Goal: Information Seeking & Learning: Learn about a topic

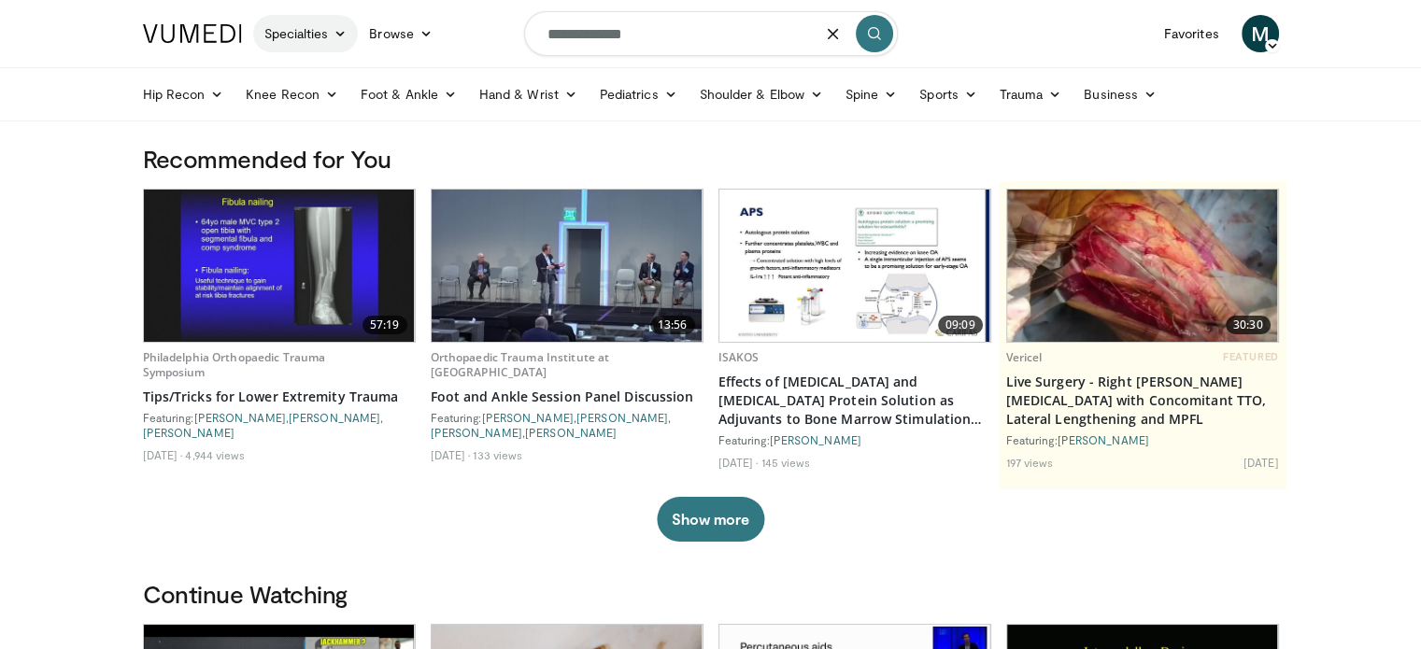
type input "**********"
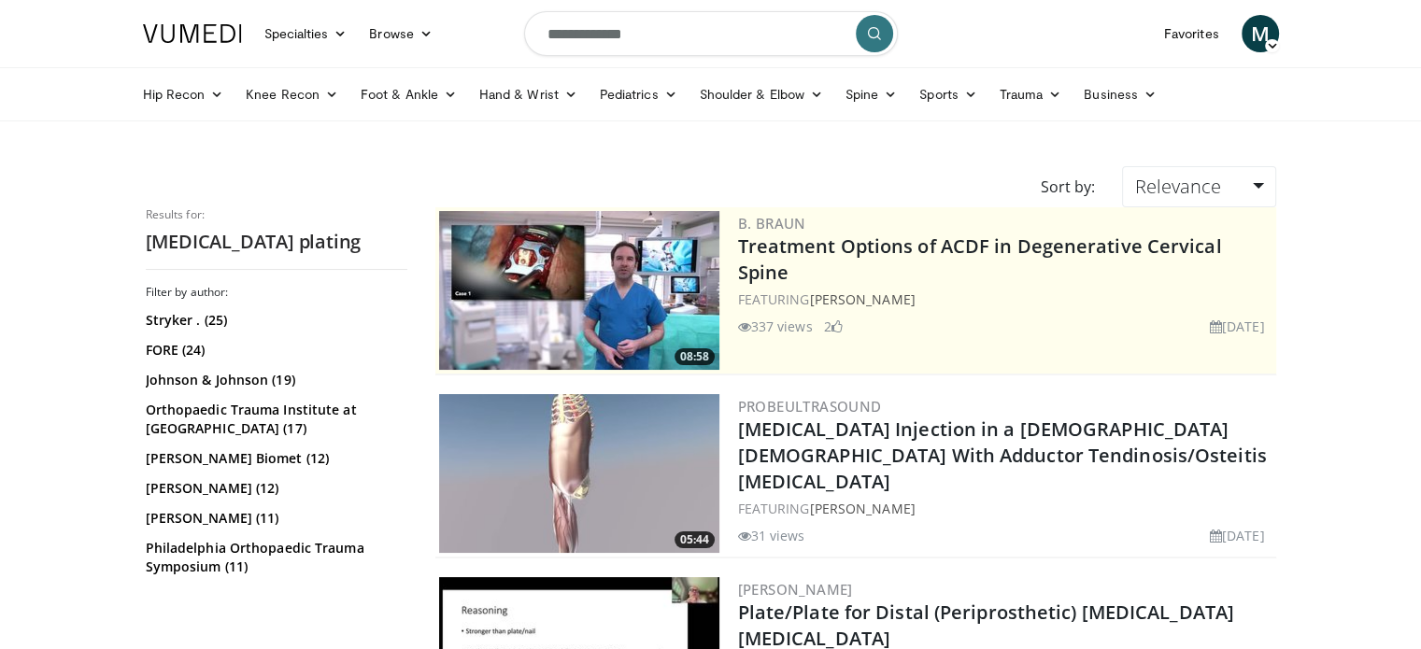
click at [583, 33] on input "**********" at bounding box center [711, 33] width 374 height 45
type input "**********"
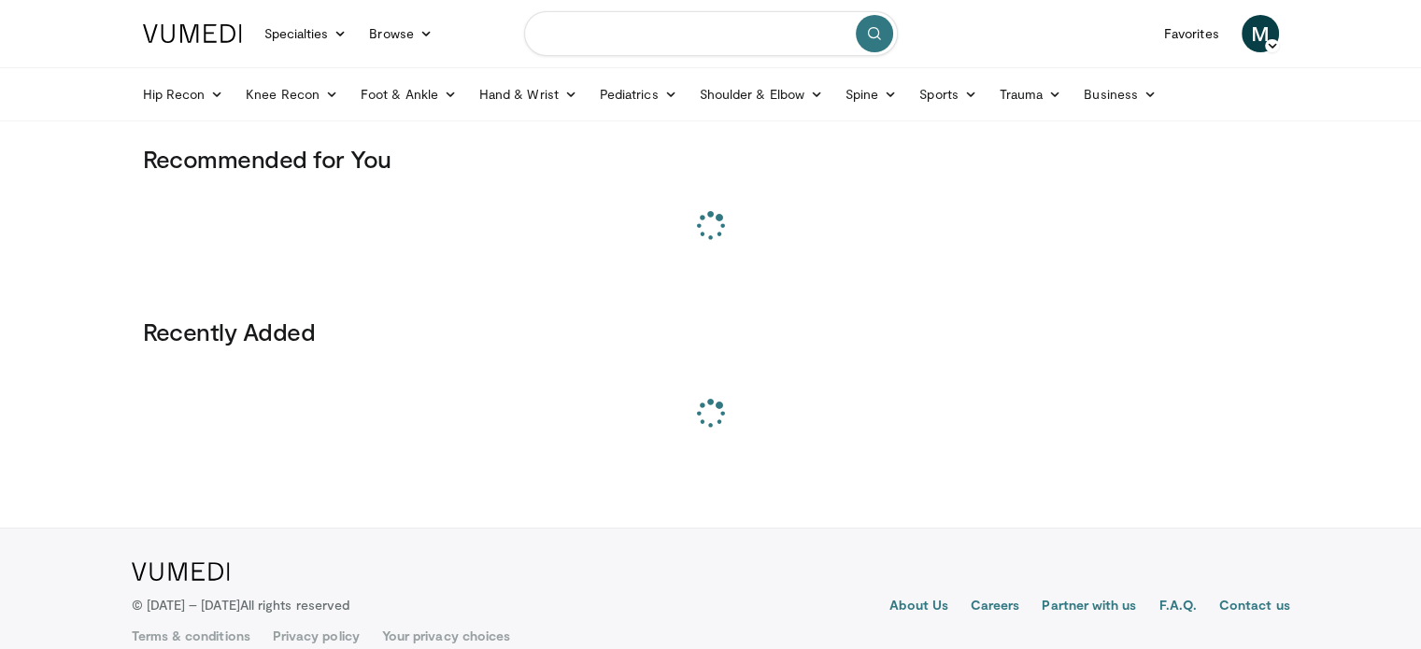
click at [730, 41] on input "Search topics, interventions" at bounding box center [711, 33] width 374 height 45
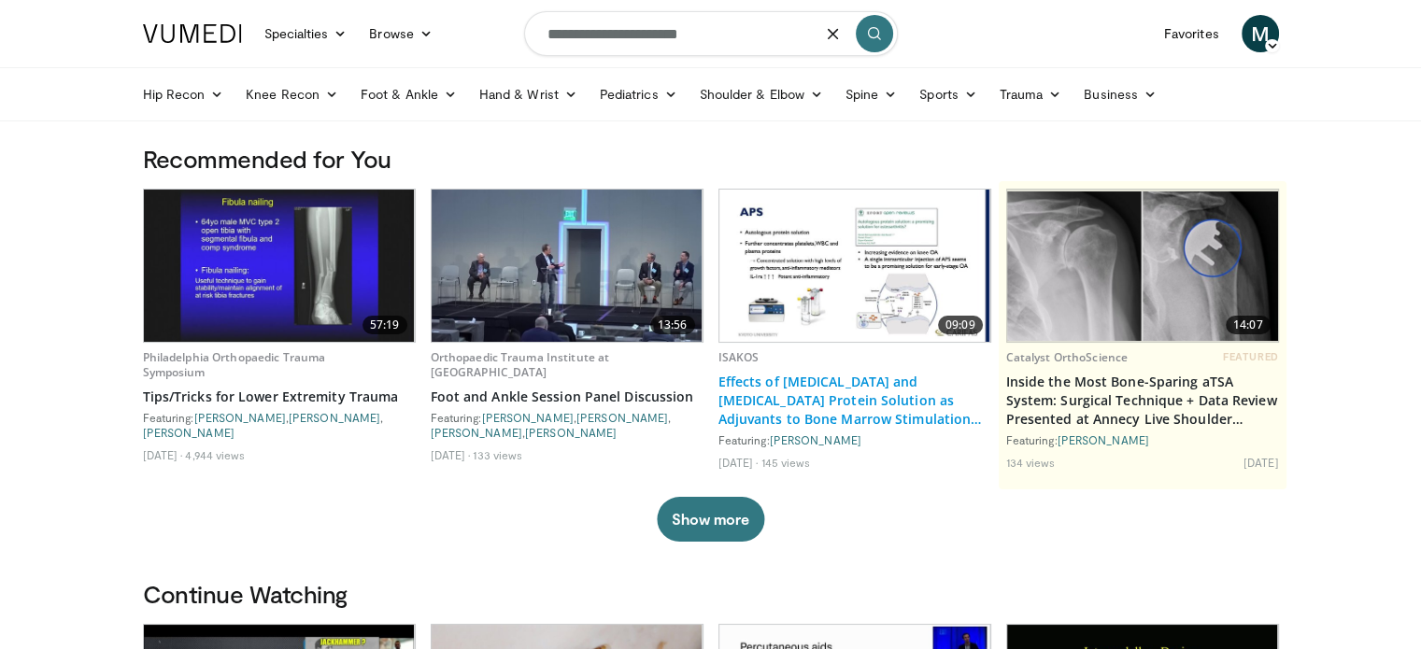
type input "**********"
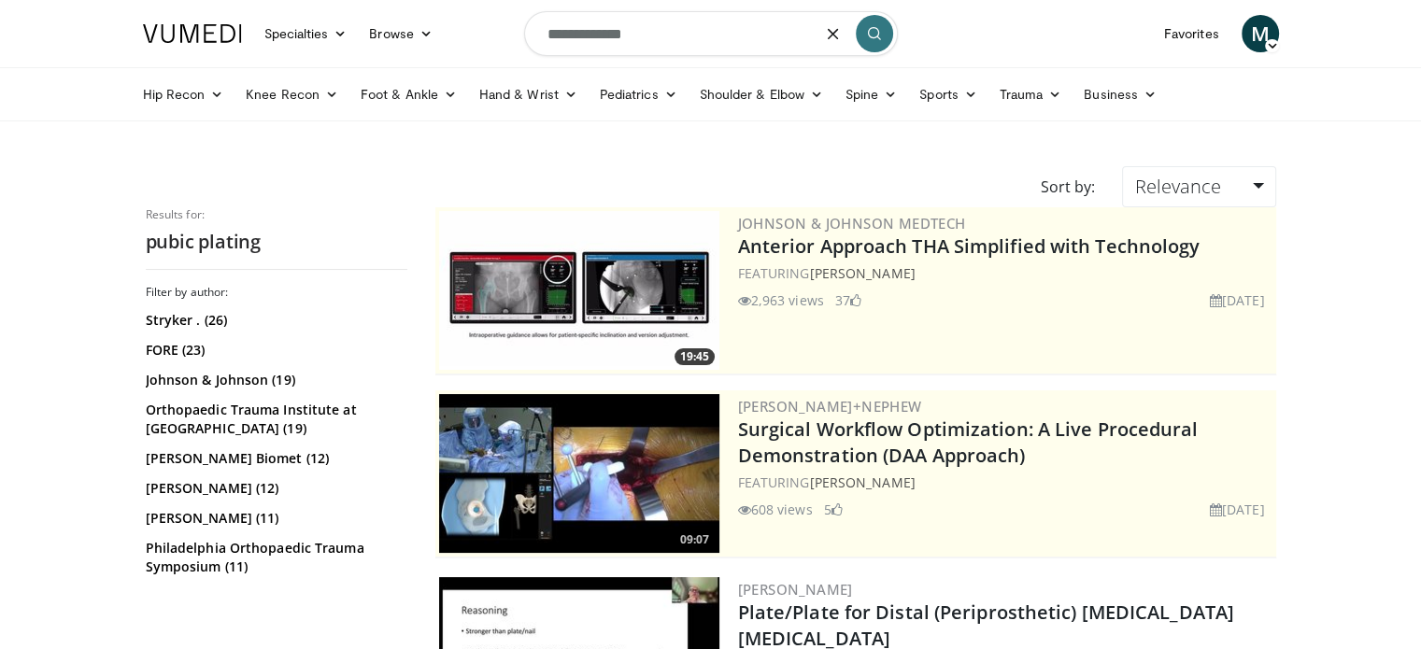
click at [615, 29] on input "**********" at bounding box center [711, 33] width 374 height 45
type input "**********"
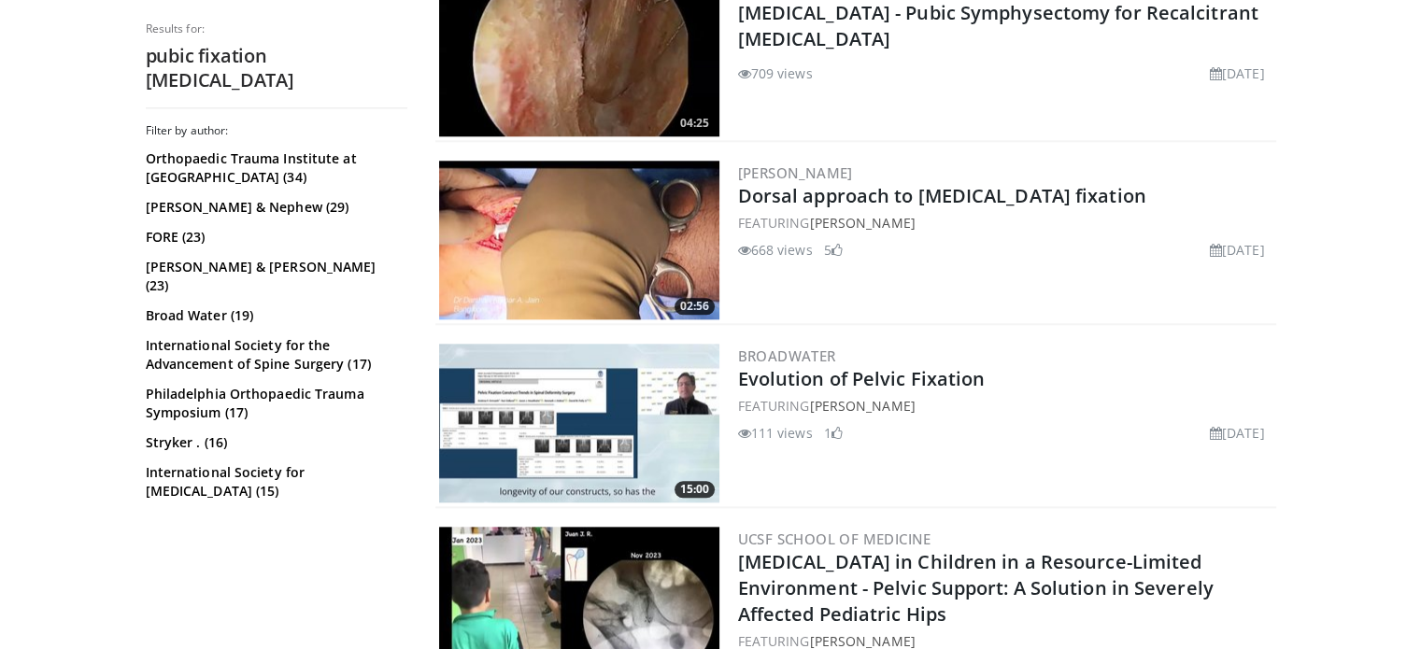
scroll to position [2149, 0]
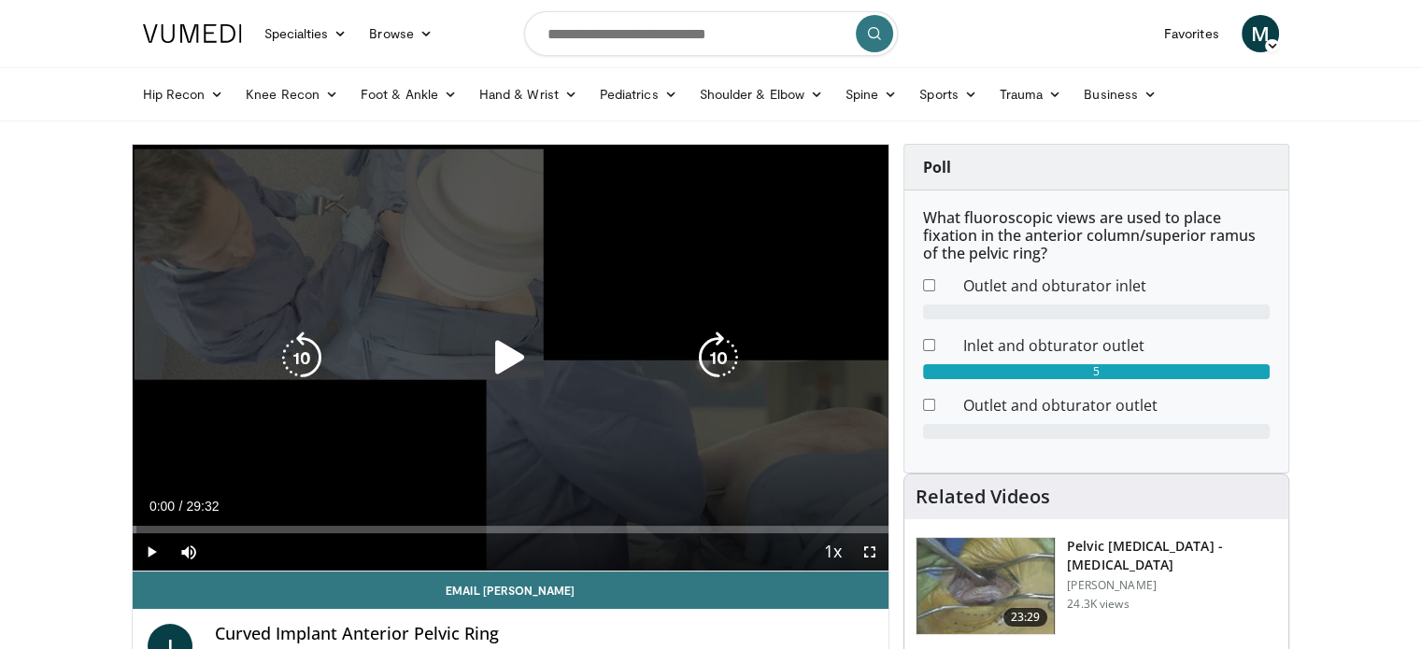
click at [487, 378] on icon "Video Player" at bounding box center [510, 358] width 52 height 52
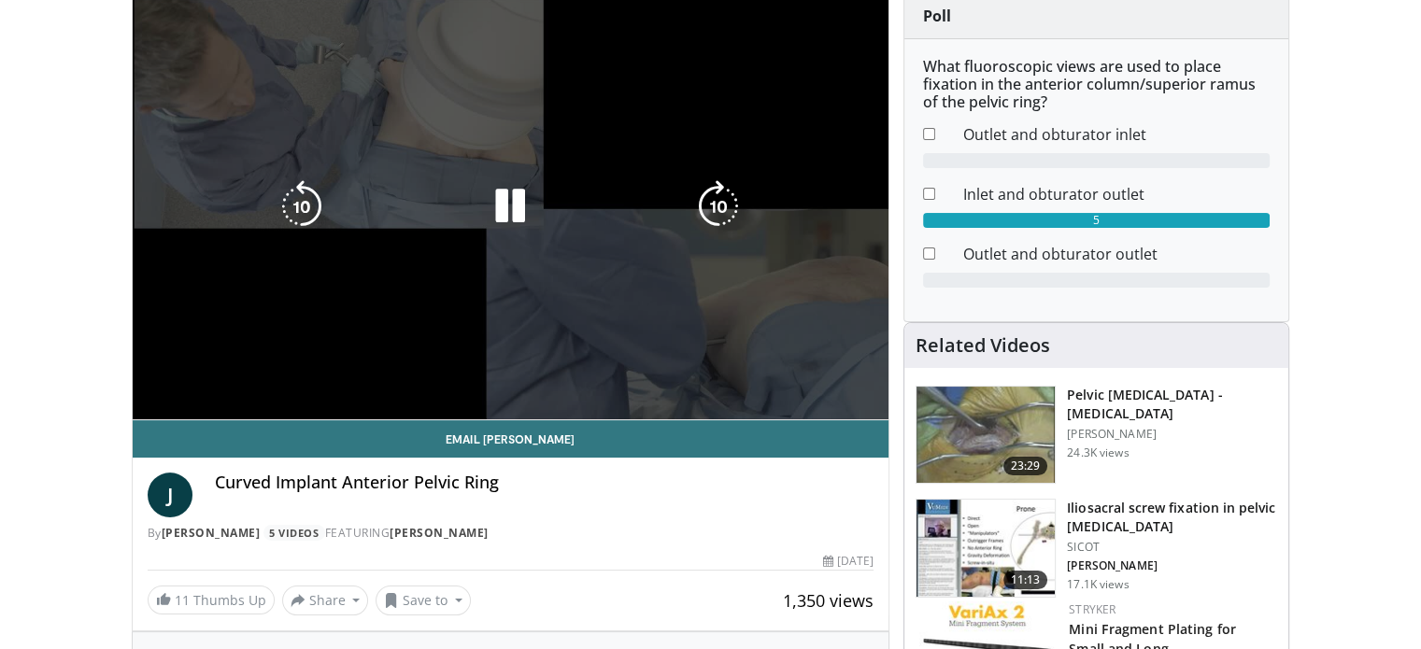
scroll to position [187, 0]
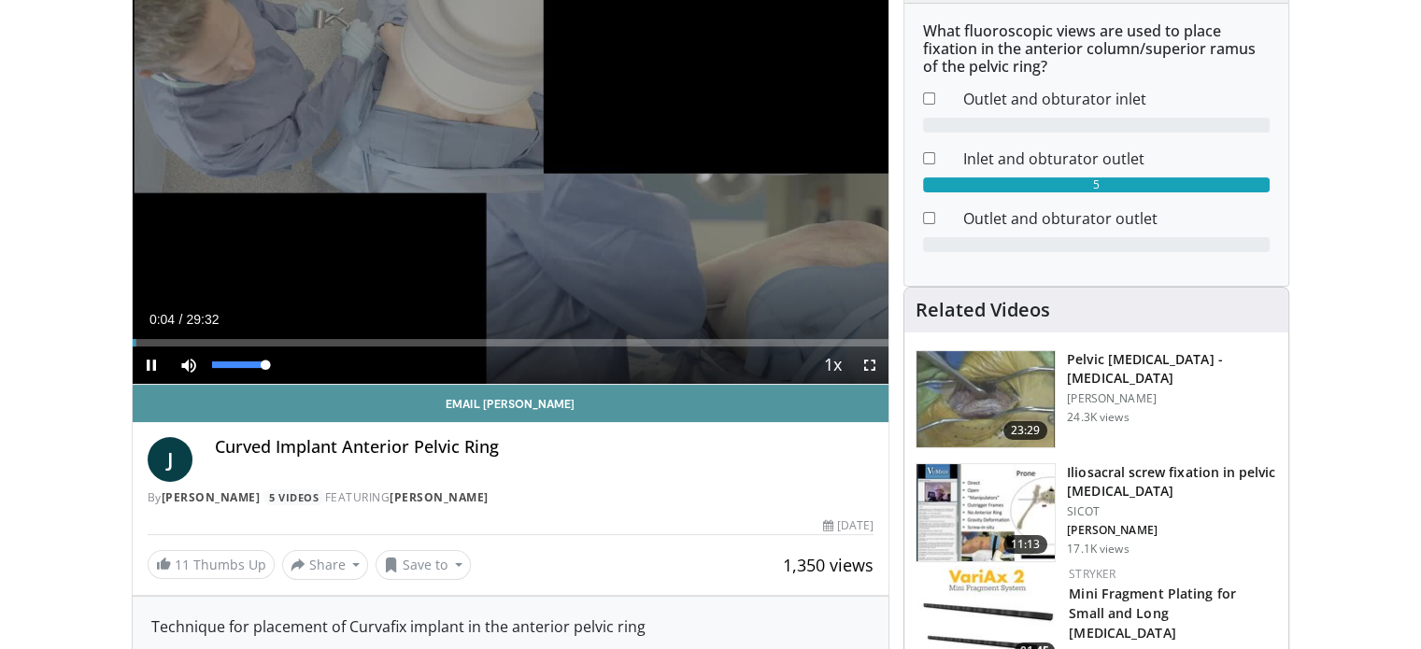
drag, startPoint x: 275, startPoint y: 367, endPoint x: 493, endPoint y: 401, distance: 221.2
click at [370, 370] on div "Current Time 0:04 / Duration 29:32 Pause Skip Backward Skip Forward Mute 100% L…" at bounding box center [511, 365] width 757 height 37
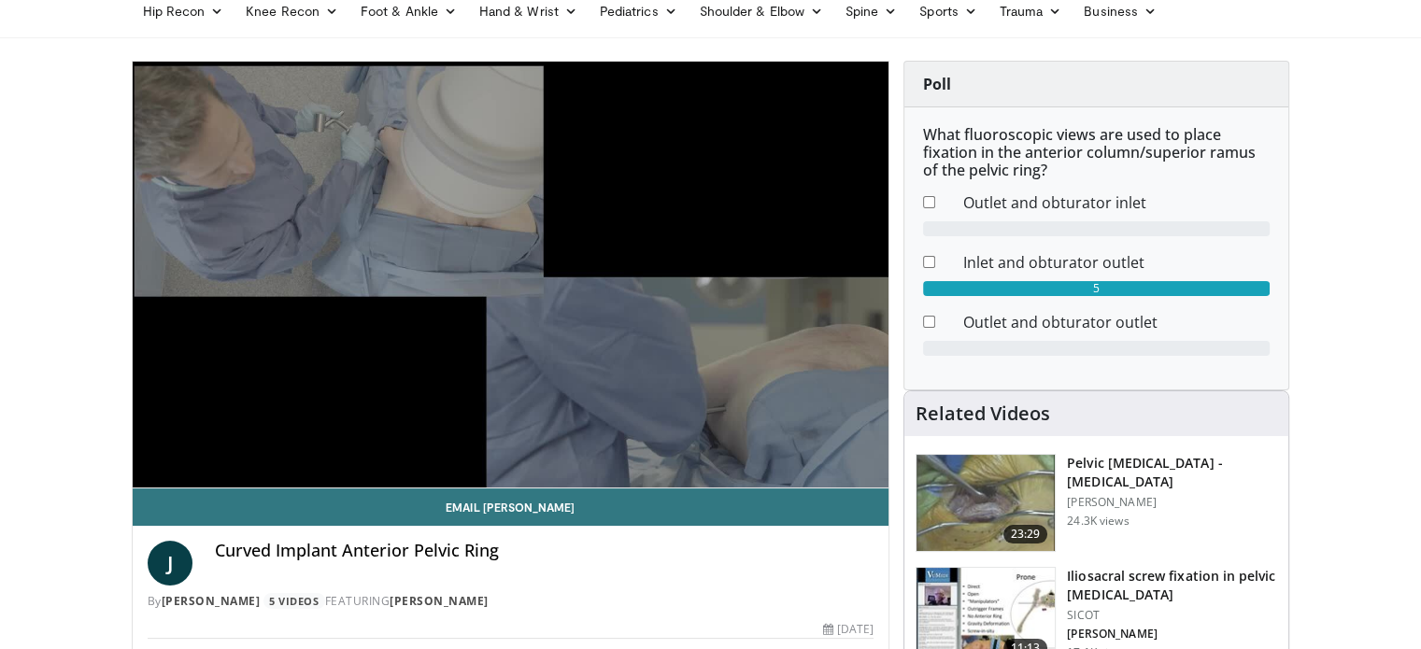
scroll to position [0, 0]
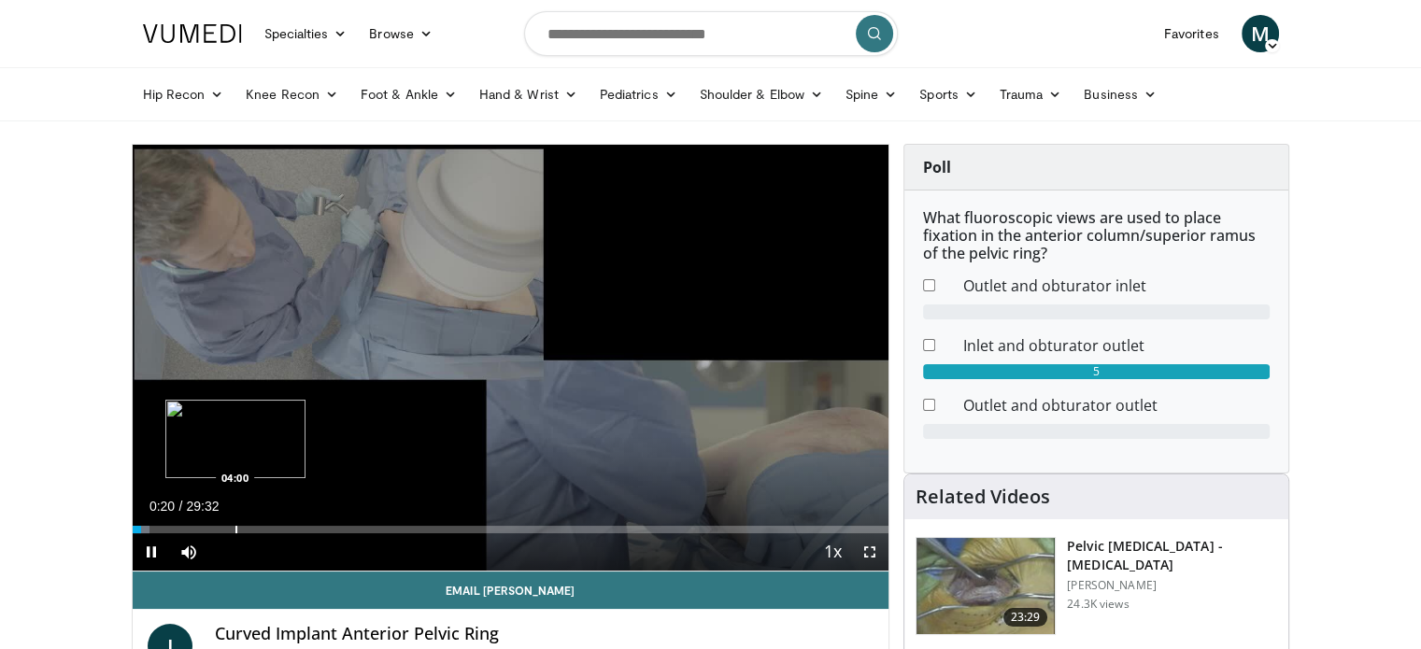
click at [235, 531] on div "Progress Bar" at bounding box center [236, 529] width 2 height 7
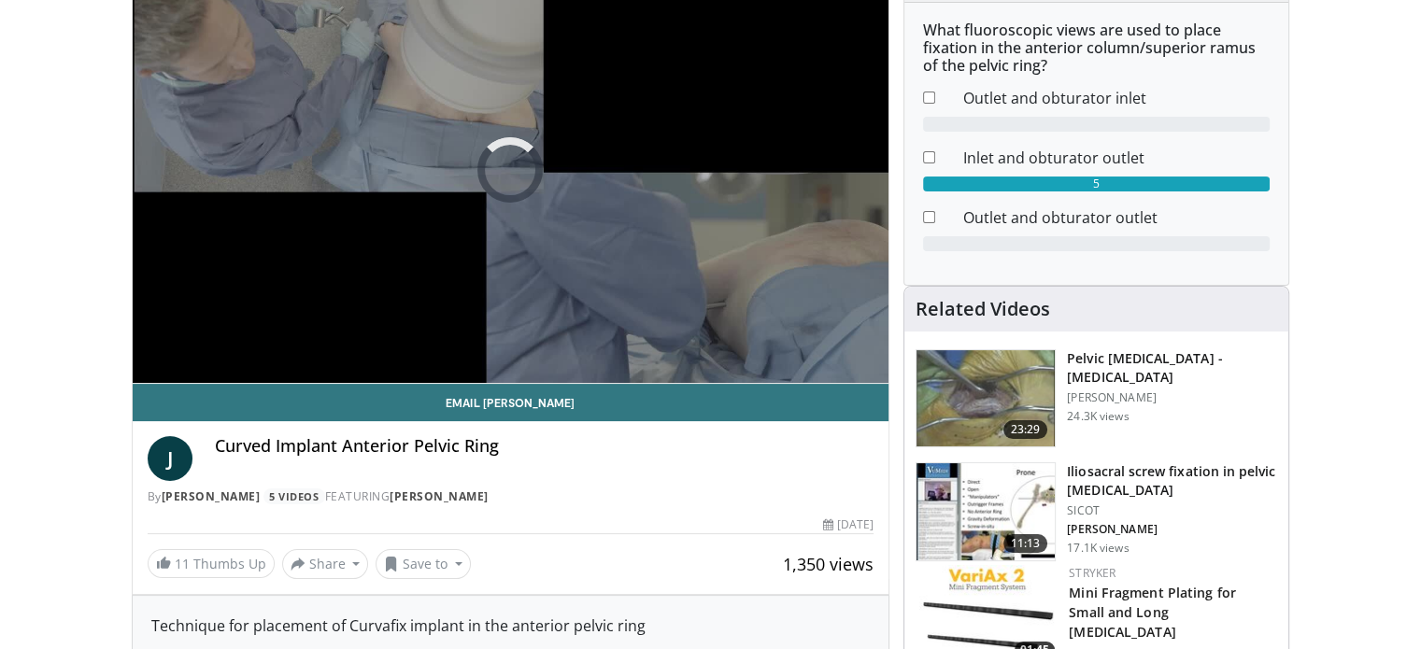
scroll to position [187, 0]
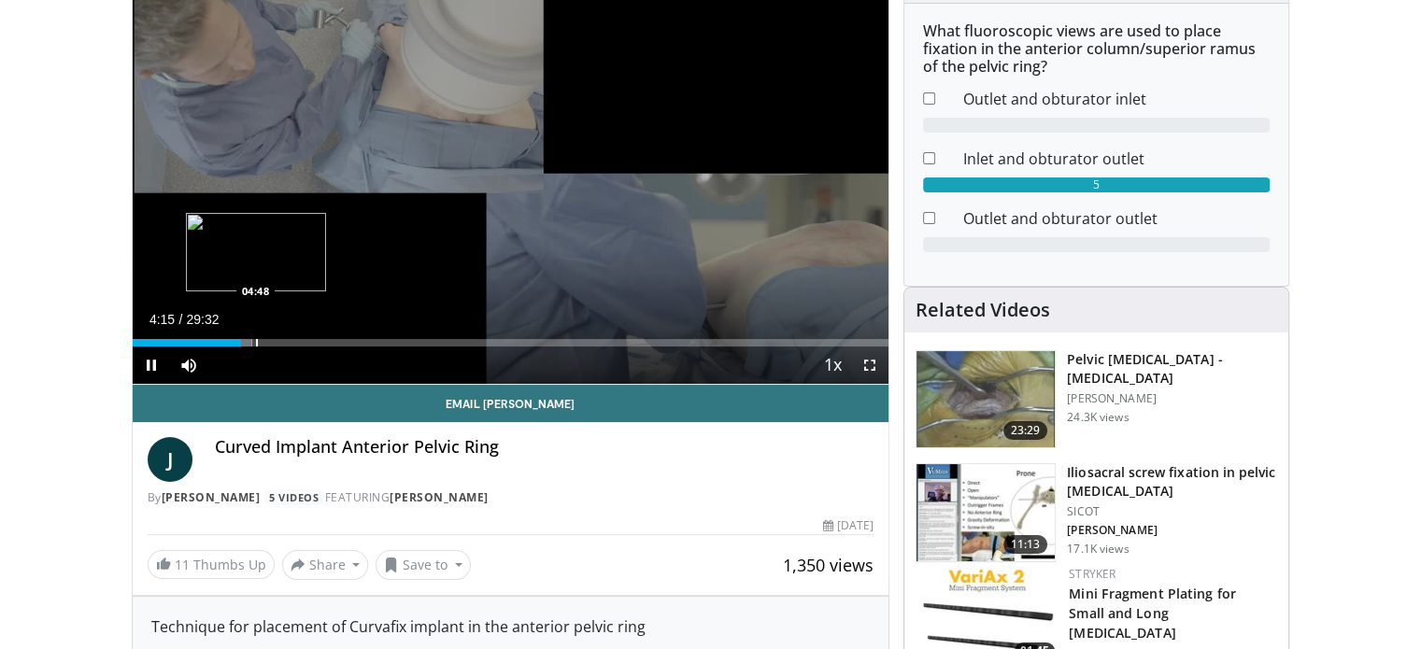
click at [256, 342] on div "Progress Bar" at bounding box center [257, 342] width 2 height 7
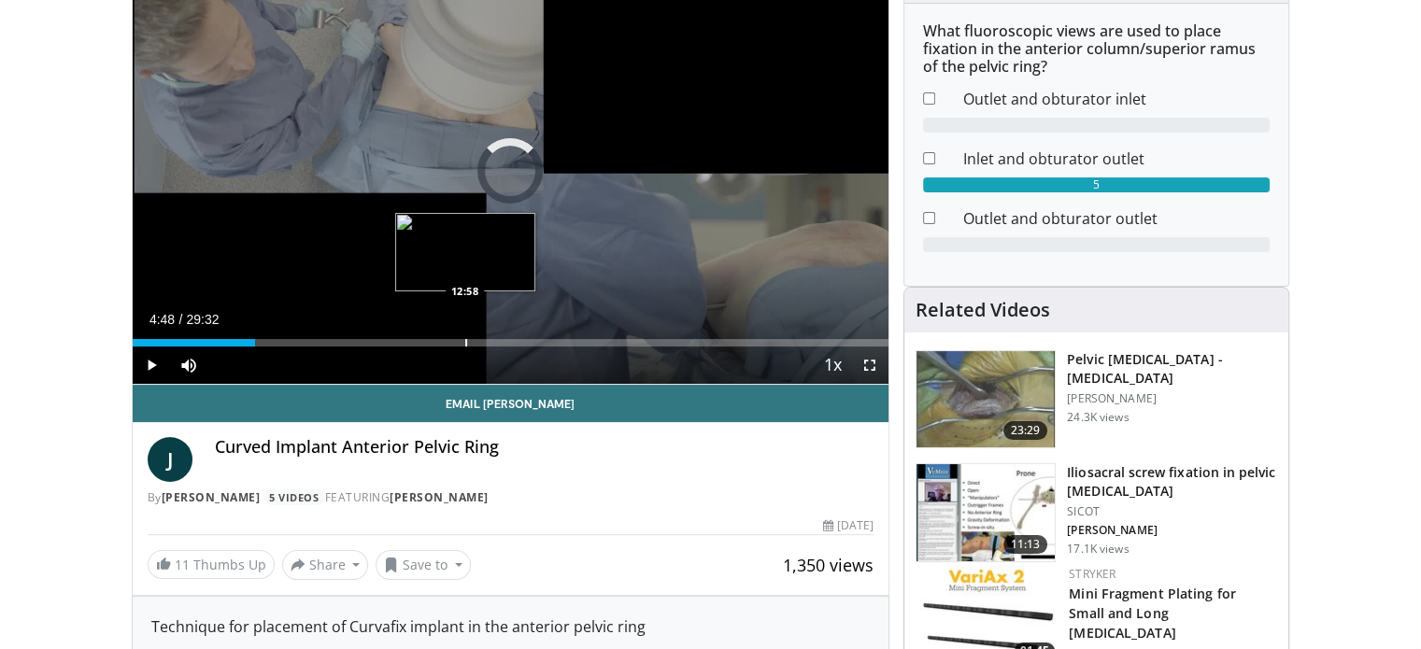
click at [465, 342] on div "Progress Bar" at bounding box center [466, 342] width 2 height 7
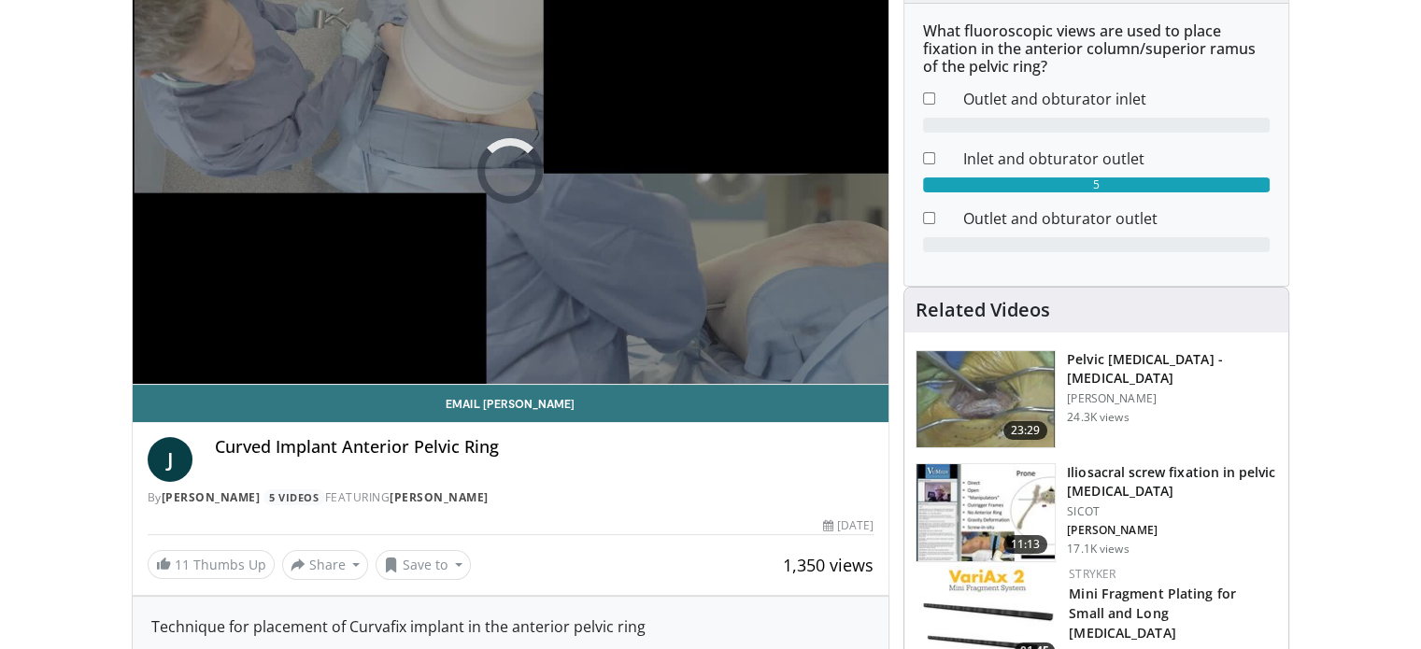
drag, startPoint x: 5, startPoint y: 86, endPoint x: 11, endPoint y: 58, distance: 28.8
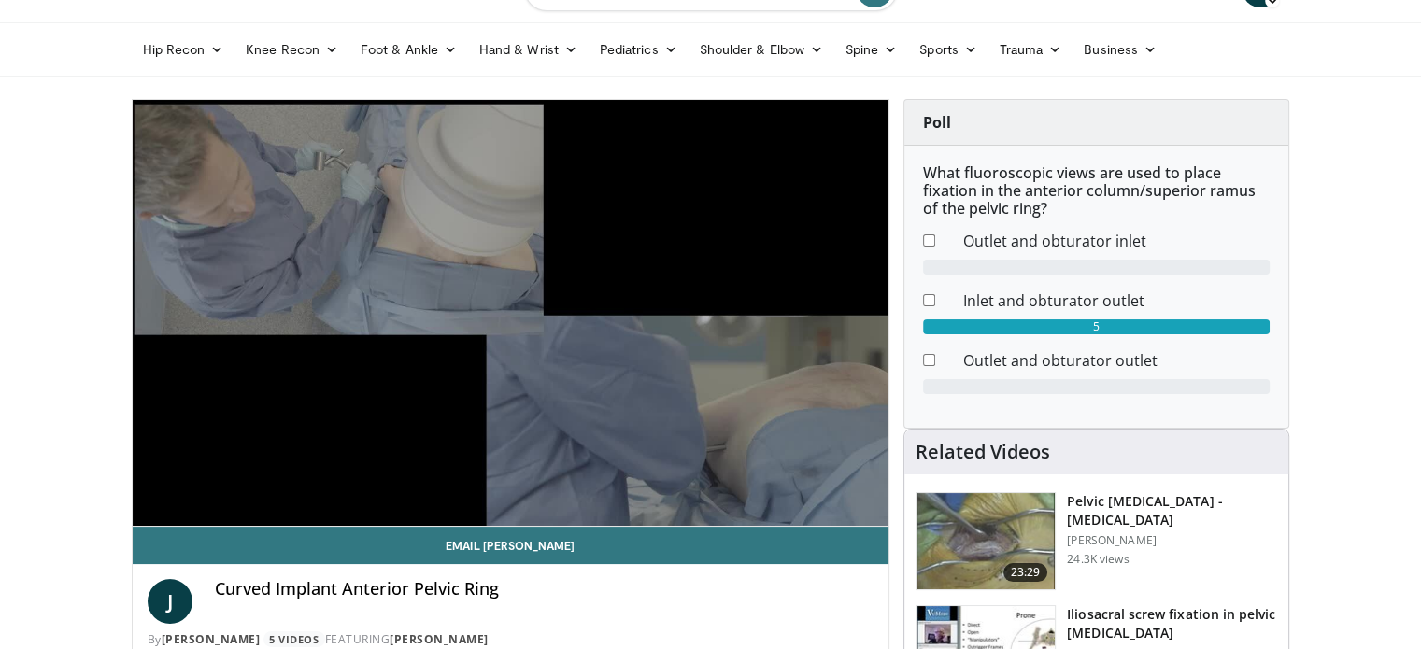
scroll to position [93, 0]
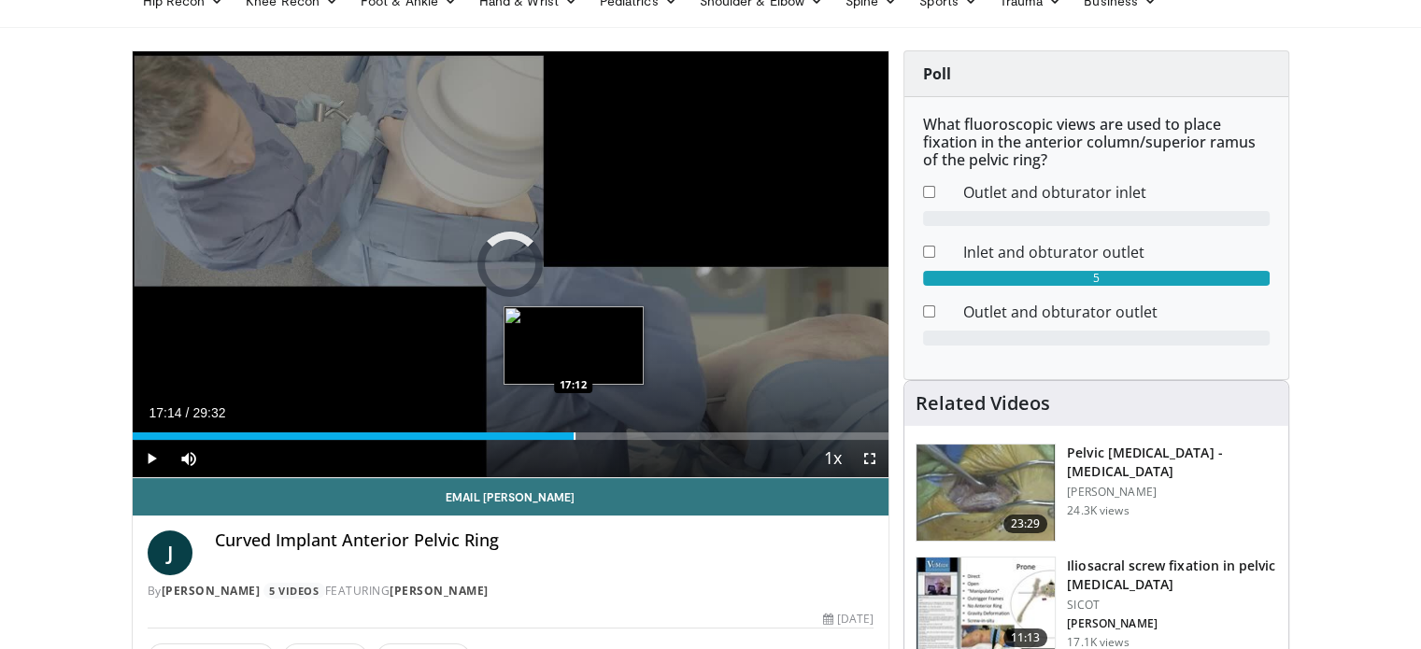
click at [574, 430] on div "Loaded : 46.88% 17:14 17:12" at bounding box center [511, 431] width 757 height 18
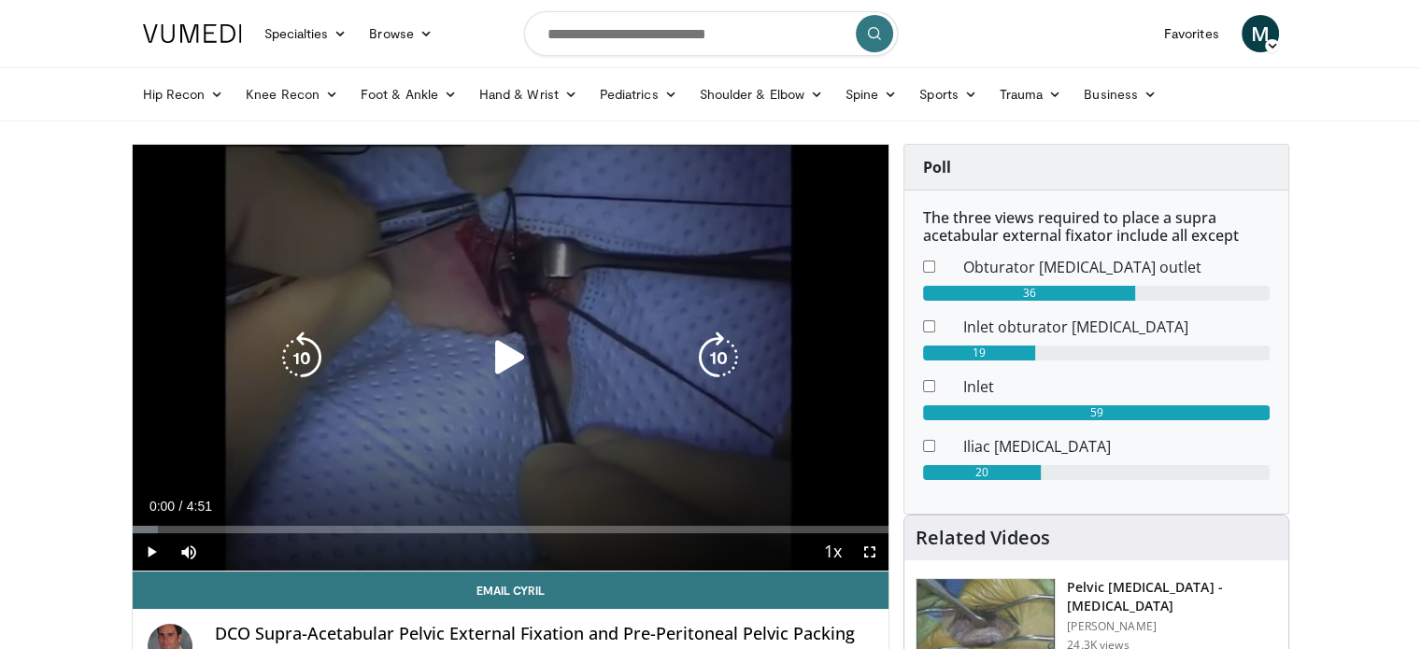
click at [438, 287] on div "10 seconds Tap to unmute" at bounding box center [511, 358] width 757 height 426
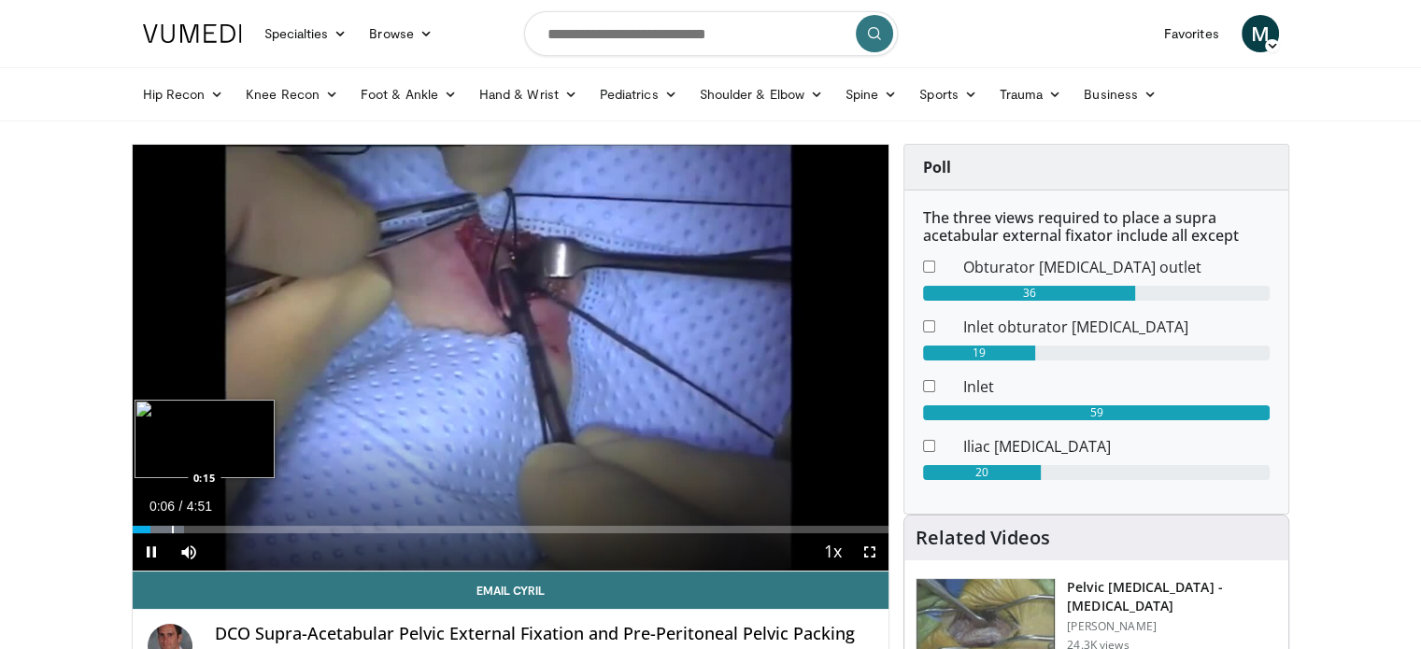
click at [170, 526] on div "Progress Bar" at bounding box center [159, 529] width 52 height 7
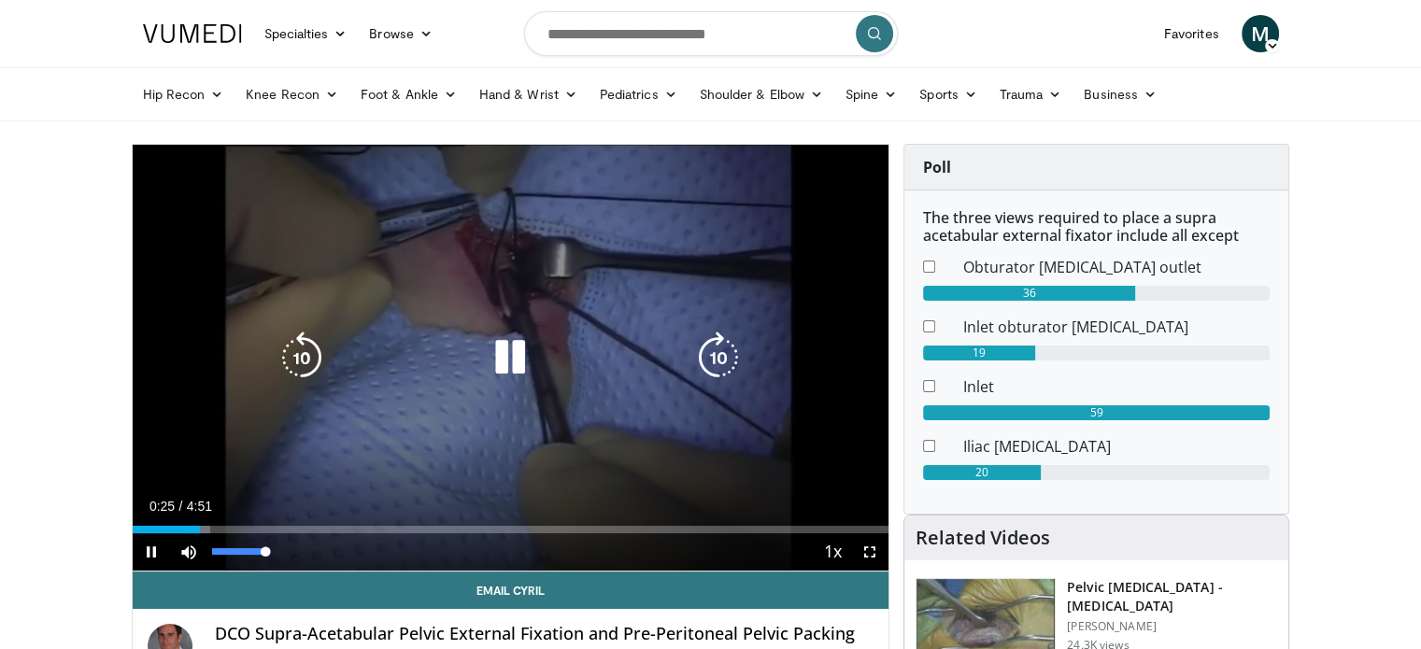
drag, startPoint x: 277, startPoint y: 550, endPoint x: 412, endPoint y: 556, distance: 134.7
click at [404, 556] on div "Current Time 0:25 / Duration 4:51 Pause Skip Backward Skip Forward Mute 100% Lo…" at bounding box center [511, 551] width 757 height 37
drag, startPoint x: 860, startPoint y: 554, endPoint x: 874, endPoint y: 668, distance: 115.0
click at [867, 554] on span "Video Player" at bounding box center [869, 551] width 37 height 37
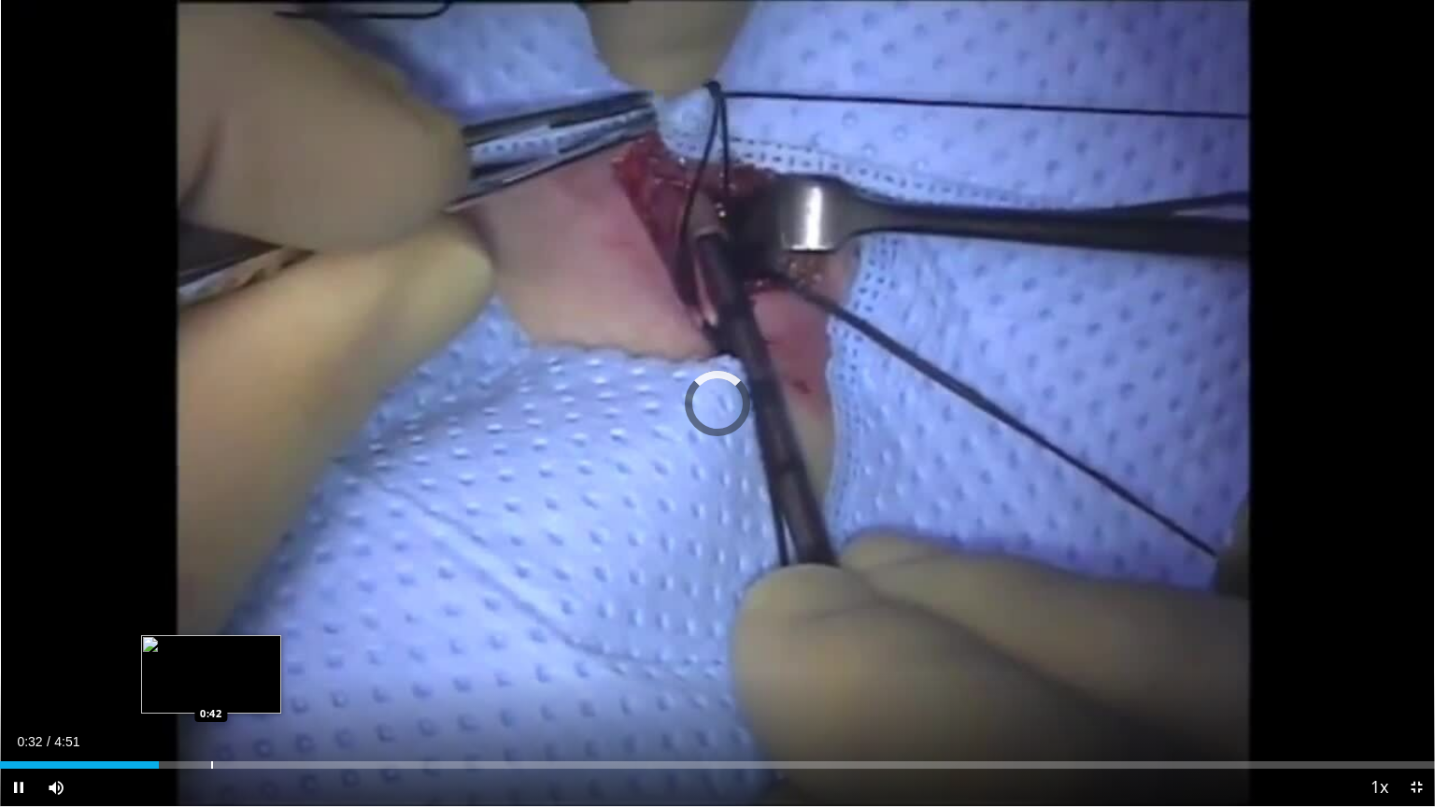
click at [214, 648] on div "Loaded : 0.00% 0:32 0:42" at bounding box center [717, 764] width 1435 height 7
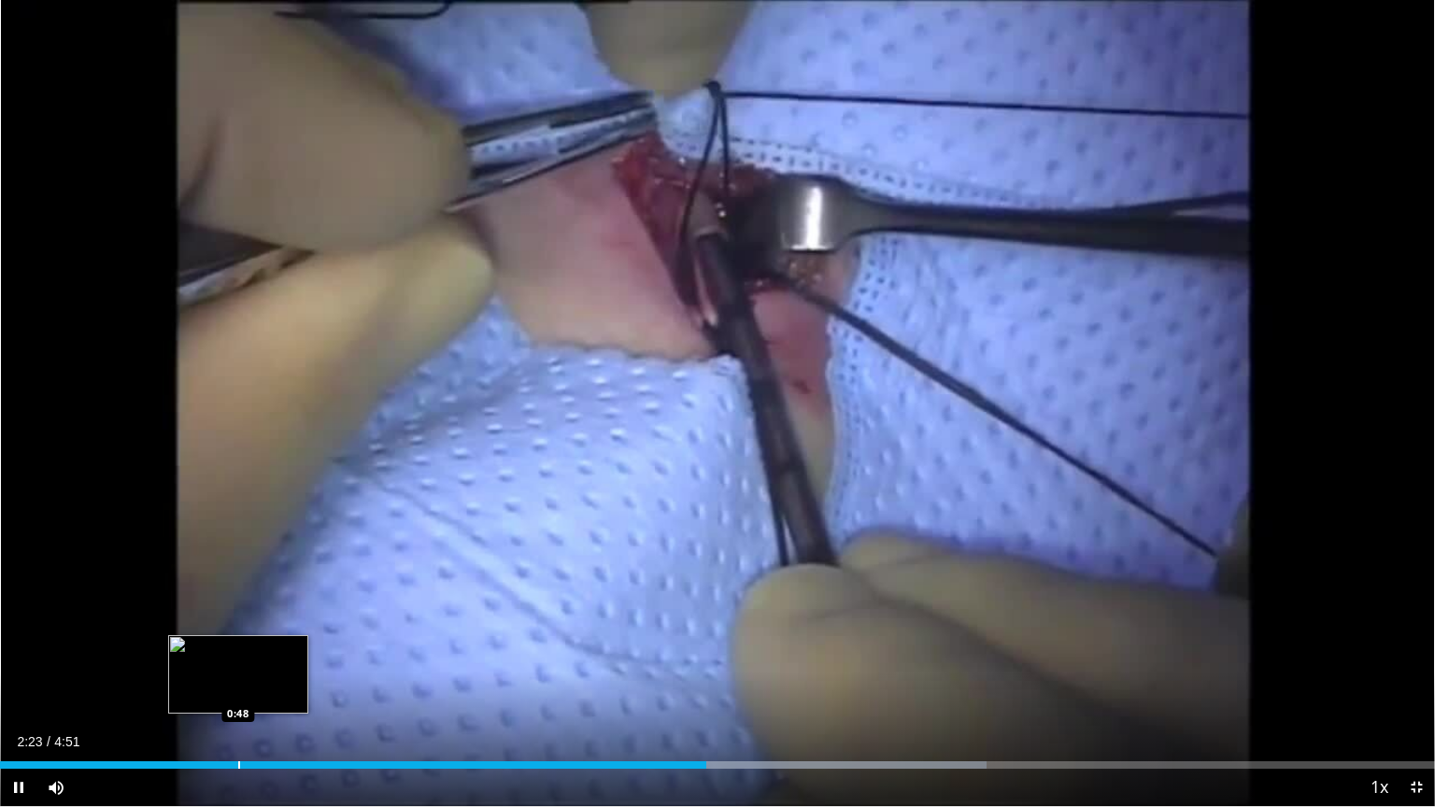
click at [238, 648] on div "Progress Bar" at bounding box center [239, 764] width 2 height 7
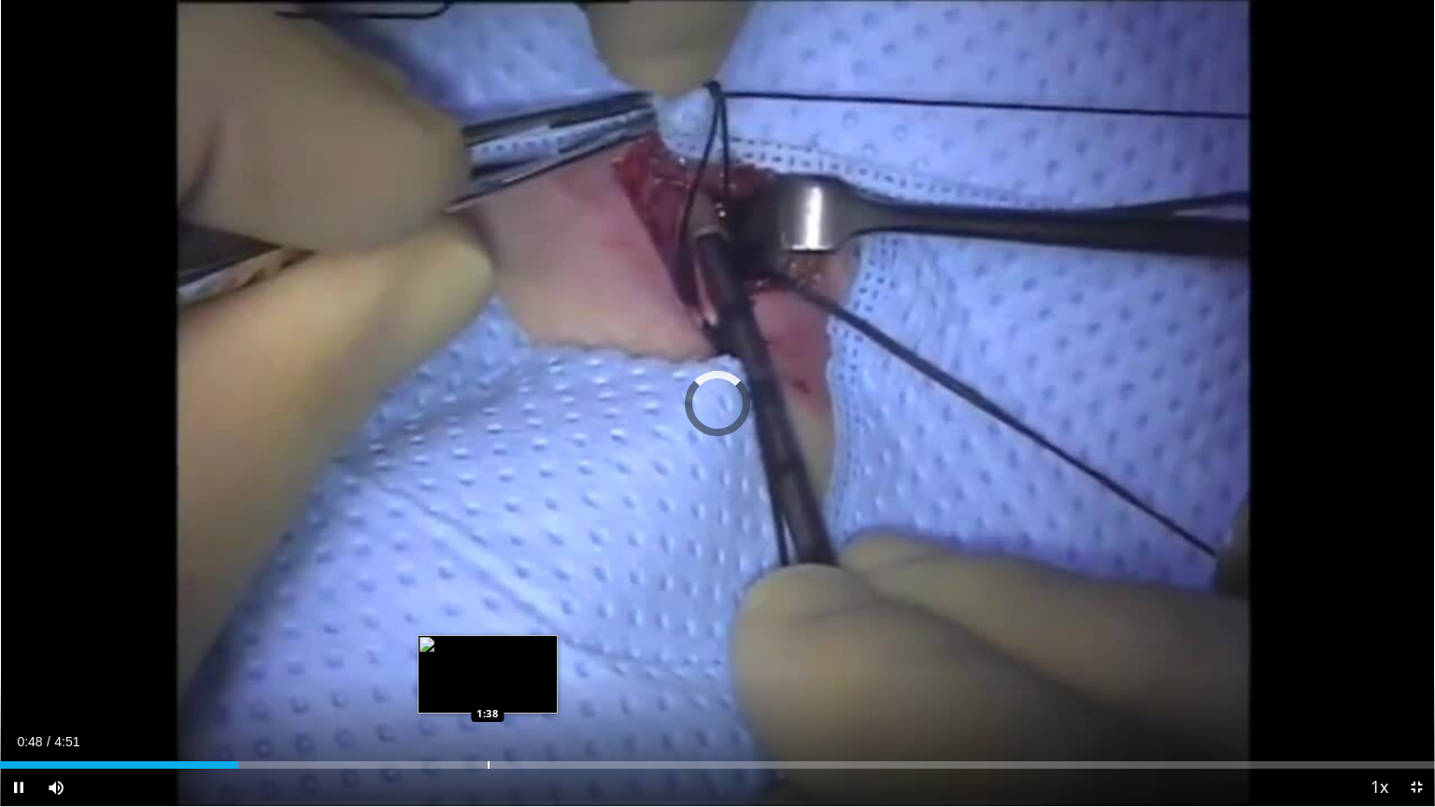
click at [488, 648] on div "Progress Bar" at bounding box center [489, 764] width 2 height 7
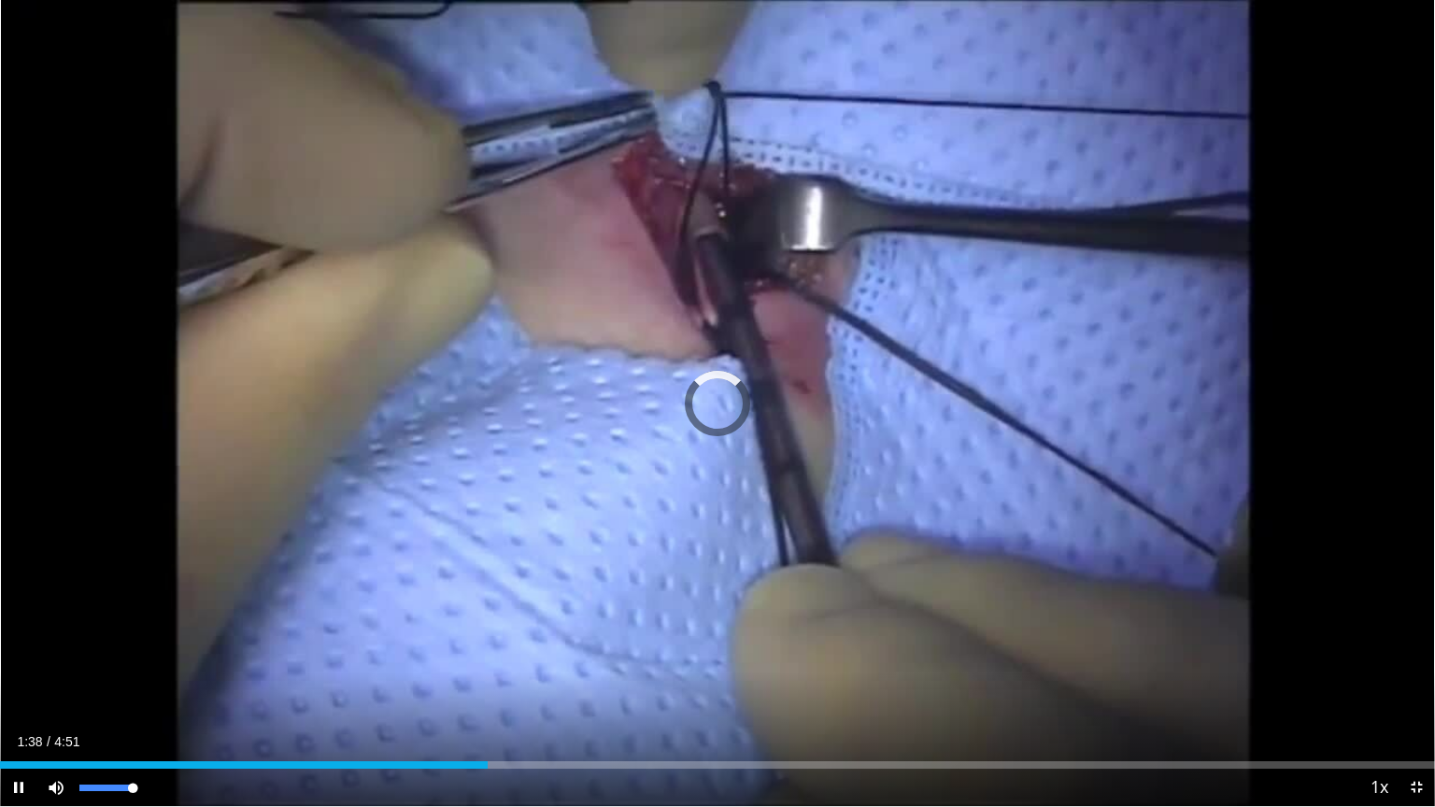
click at [143, 648] on div "Mute 100%" at bounding box center [102, 787] width 131 height 37
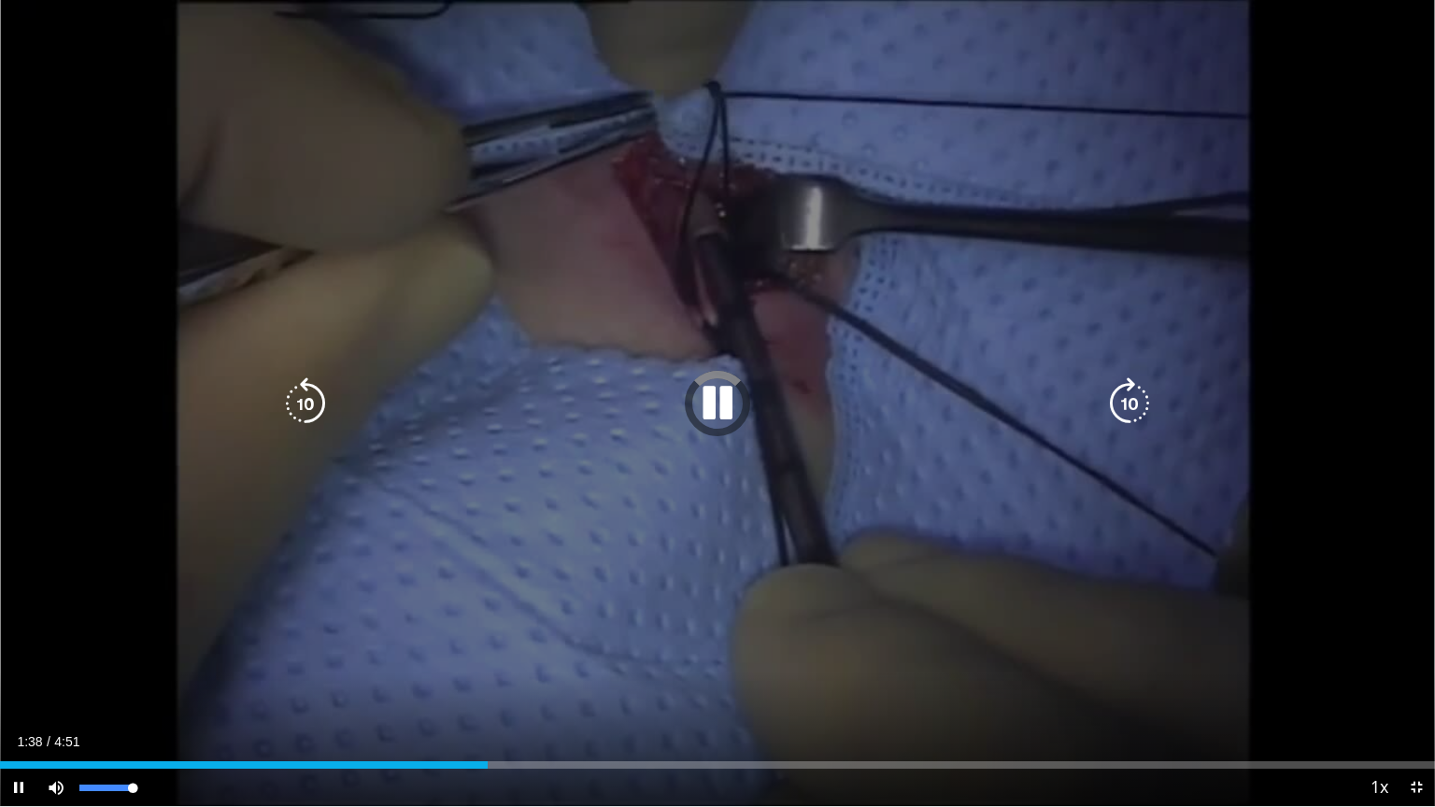
drag, startPoint x: 137, startPoint y: 785, endPoint x: 192, endPoint y: 783, distance: 54.2
click at [189, 648] on div "Current Time 1:38 / Duration 4:51 Pause Skip Backward Skip Forward Mute 100% Lo…" at bounding box center [717, 787] width 1435 height 37
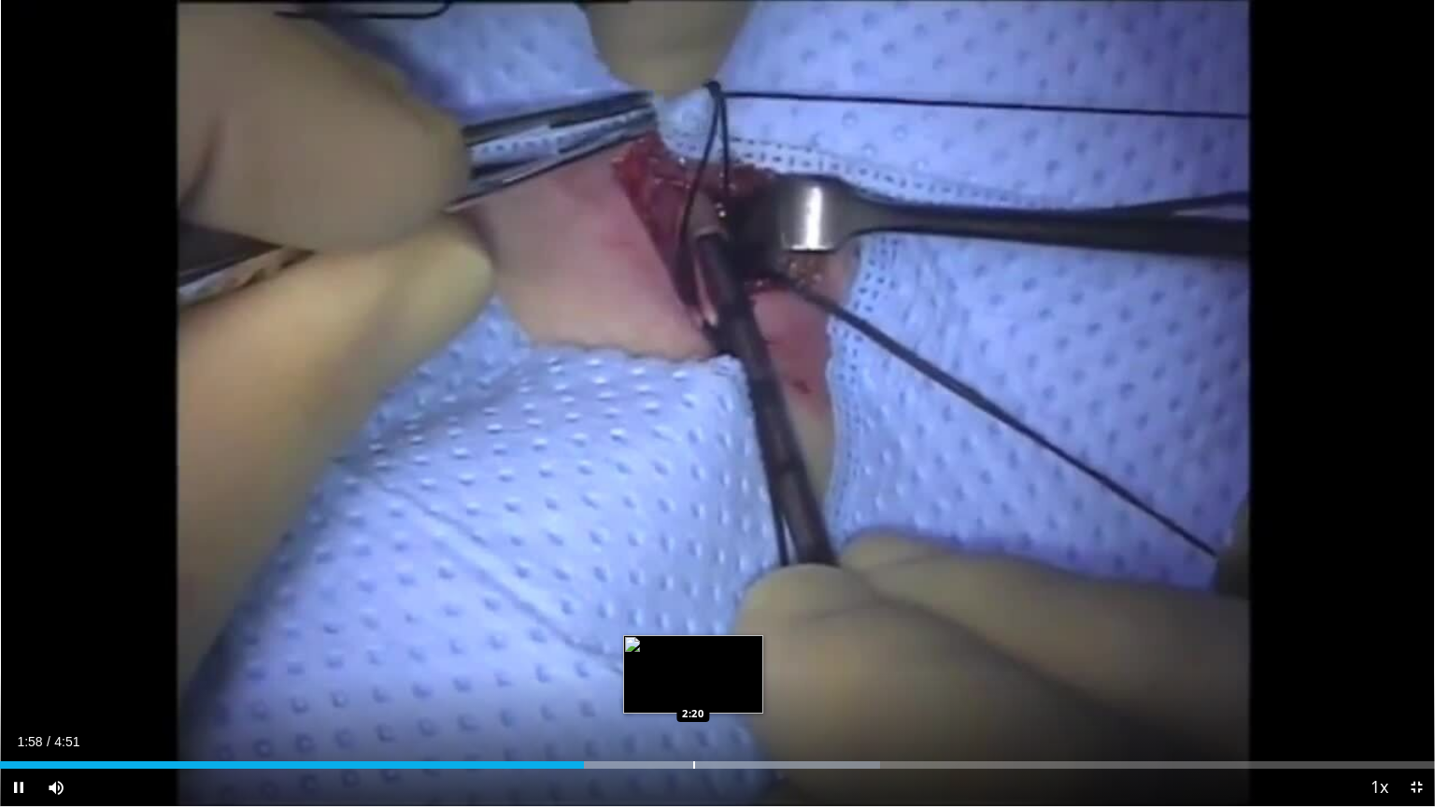
click at [692, 648] on div "Loaded : 61.33% 1:58 2:20" at bounding box center [717, 760] width 1435 height 18
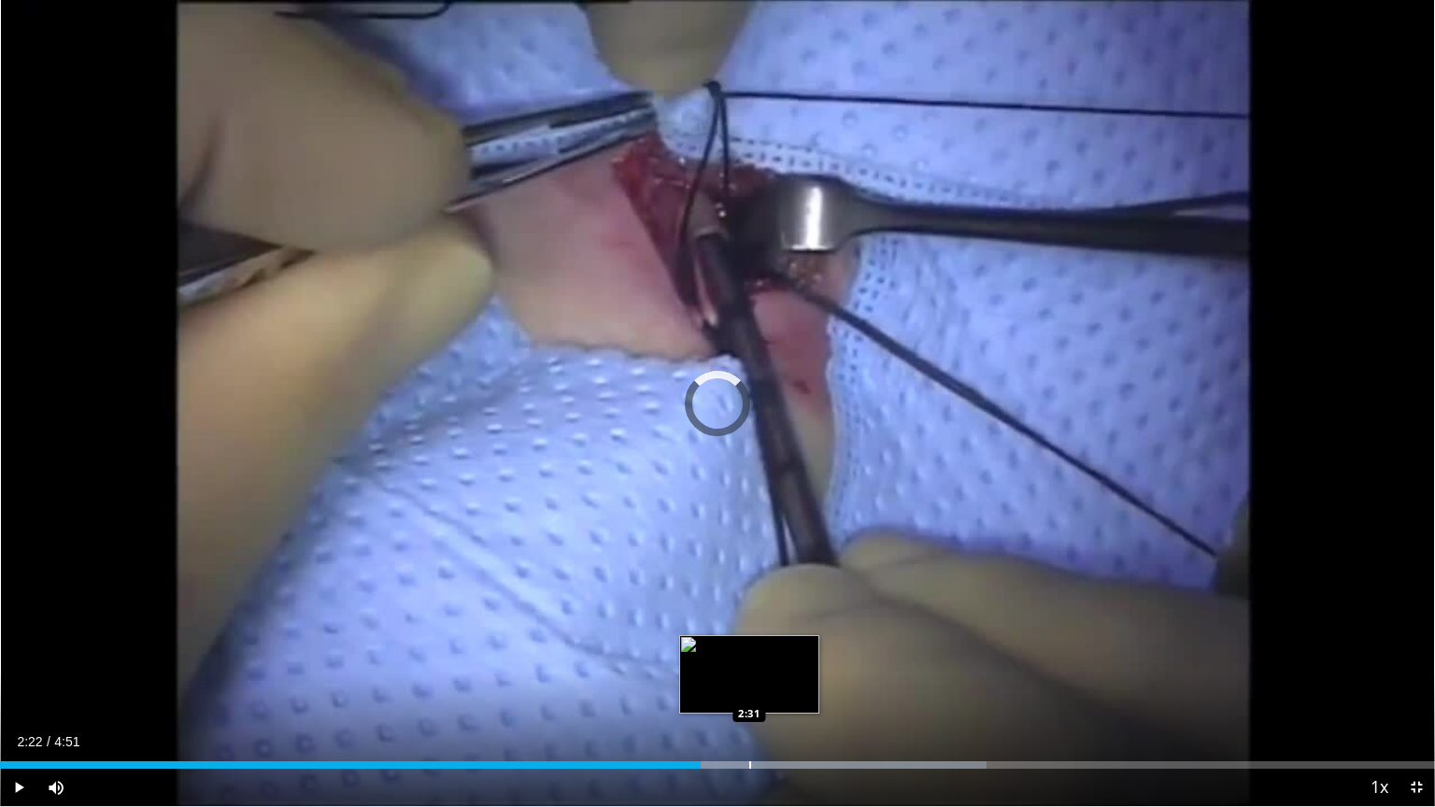
click at [750, 648] on div "Progress Bar" at bounding box center [750, 764] width 2 height 7
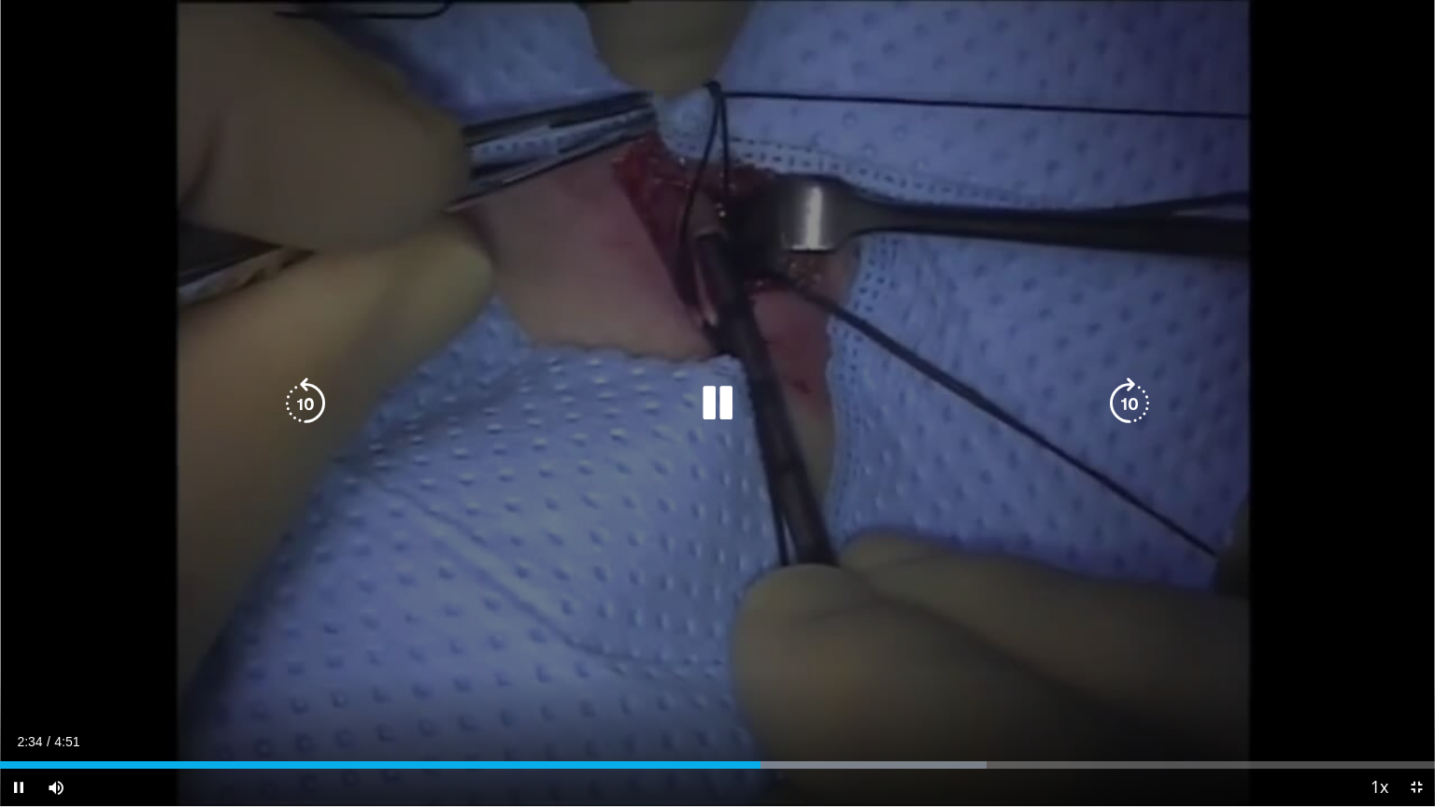
click at [777, 648] on div "Loaded : 68.76% 2:34 2:36" at bounding box center [717, 764] width 1435 height 7
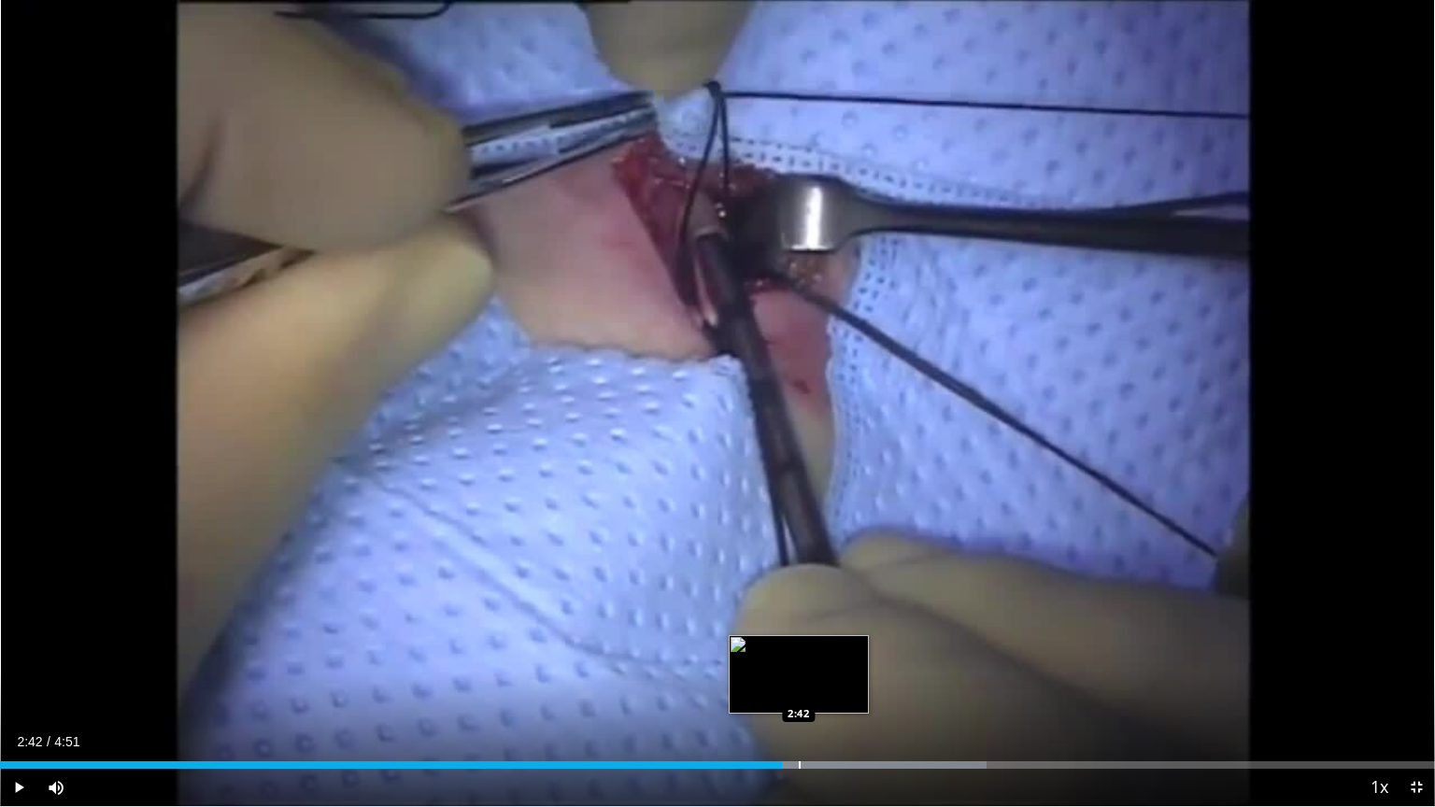
click at [800, 648] on div "Progress Bar" at bounding box center [800, 764] width 2 height 7
click at [838, 648] on div "Progress Bar" at bounding box center [837, 764] width 2 height 7
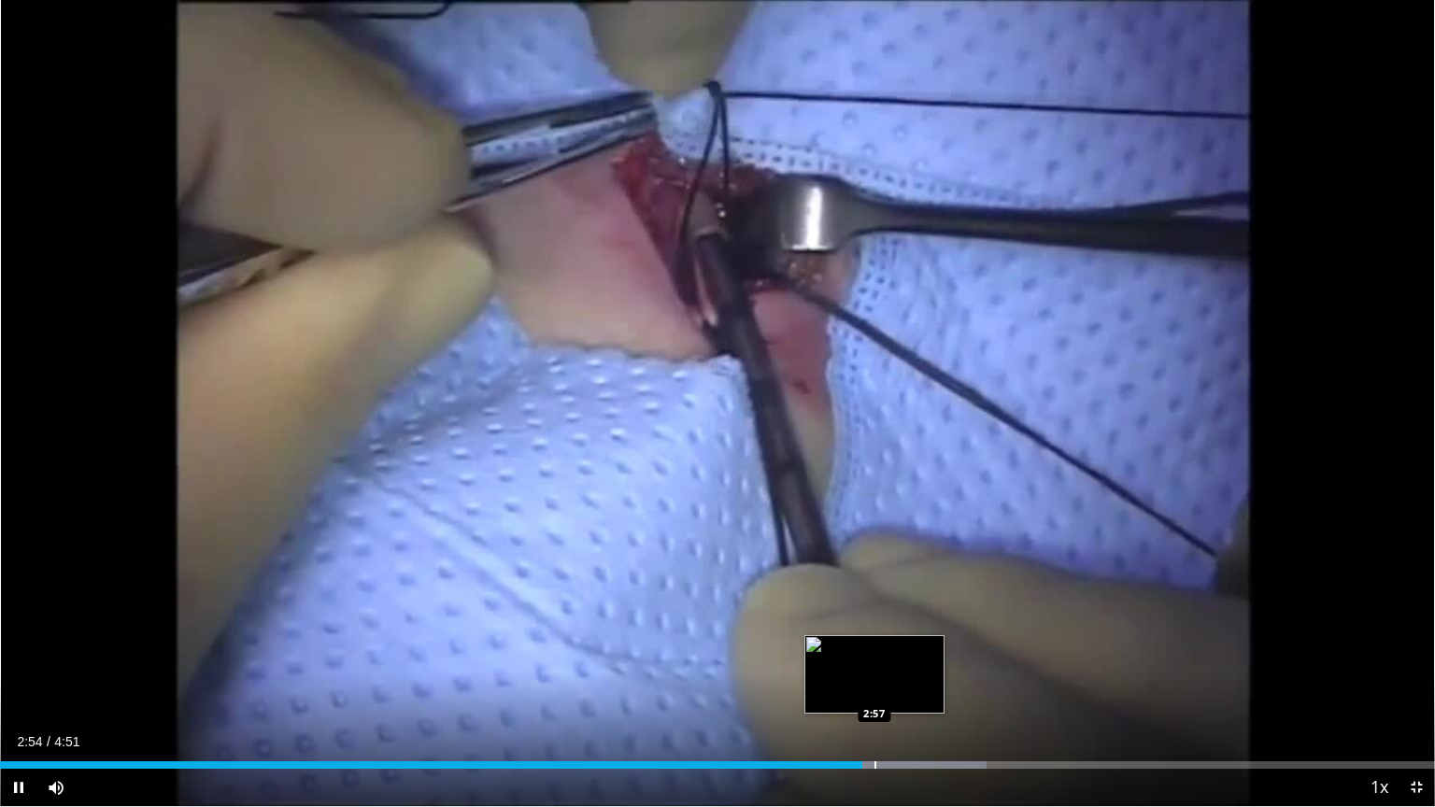
click at [876, 648] on div "Progress Bar" at bounding box center [875, 764] width 2 height 7
click at [924, 648] on div "Progress Bar" at bounding box center [923, 764] width 2 height 7
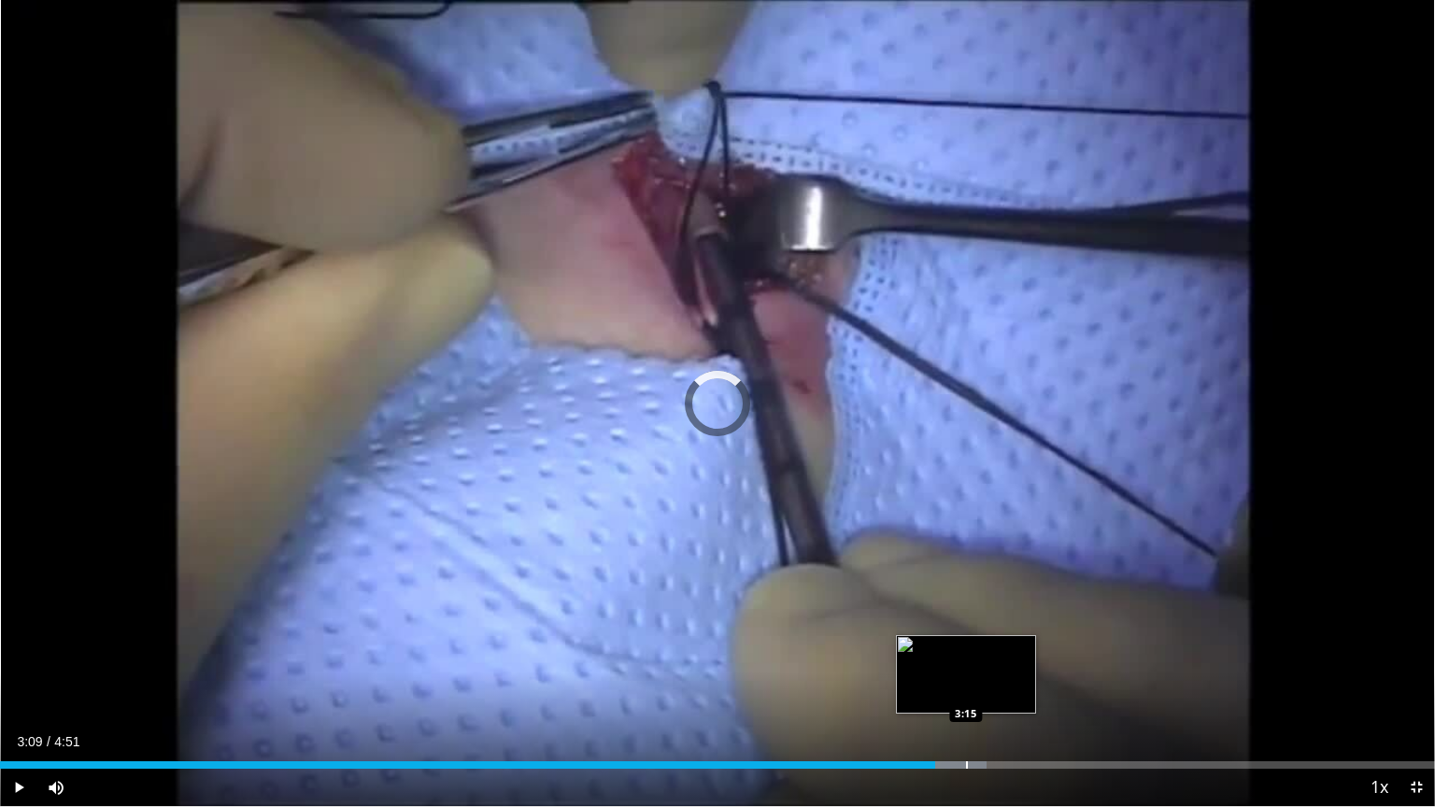
click at [966, 648] on div "Loaded : 68.76% 3:09 3:15" at bounding box center [717, 760] width 1435 height 18
click at [1027, 648] on div "Loaded : 72.20% 3:19 3:23" at bounding box center [717, 764] width 1435 height 7
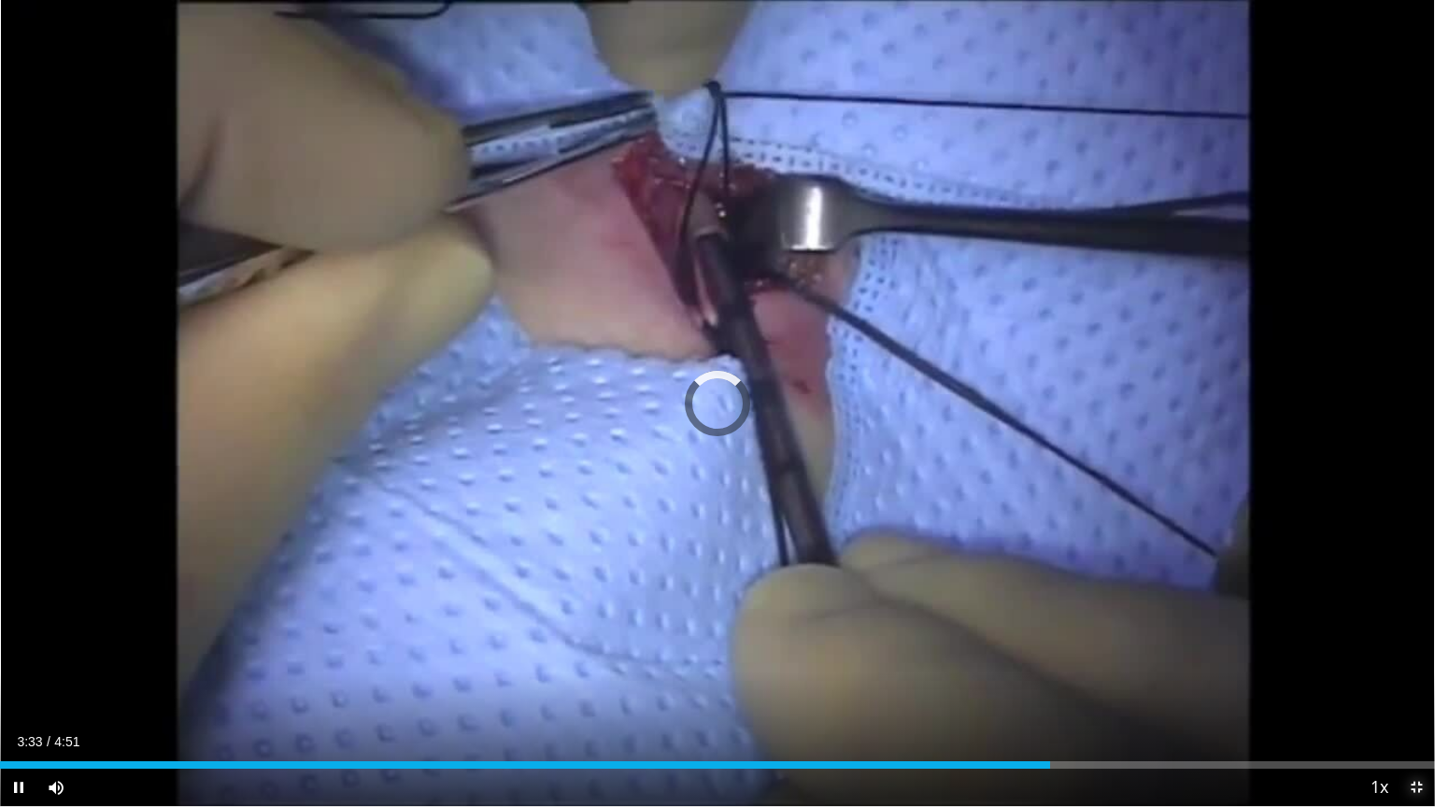
click at [1419, 648] on span "Video Player" at bounding box center [1416, 787] width 37 height 37
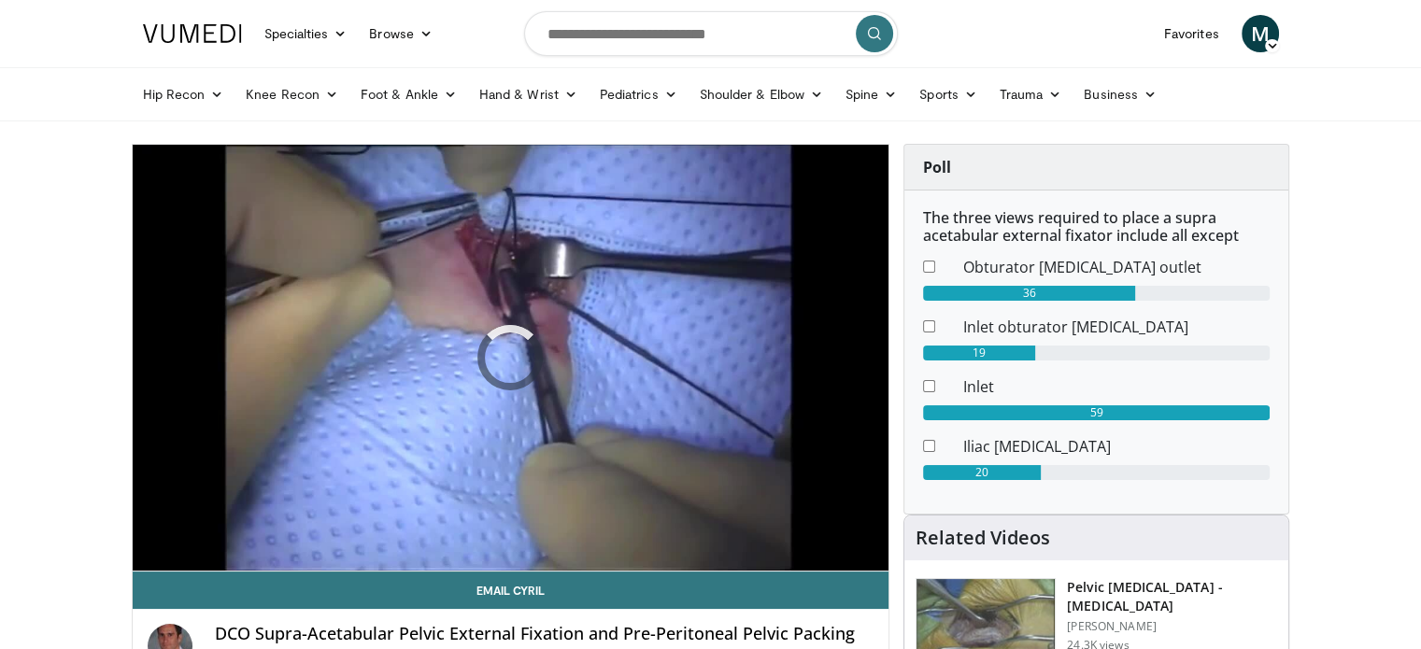
drag, startPoint x: 800, startPoint y: 204, endPoint x: 26, endPoint y: 420, distance: 803.4
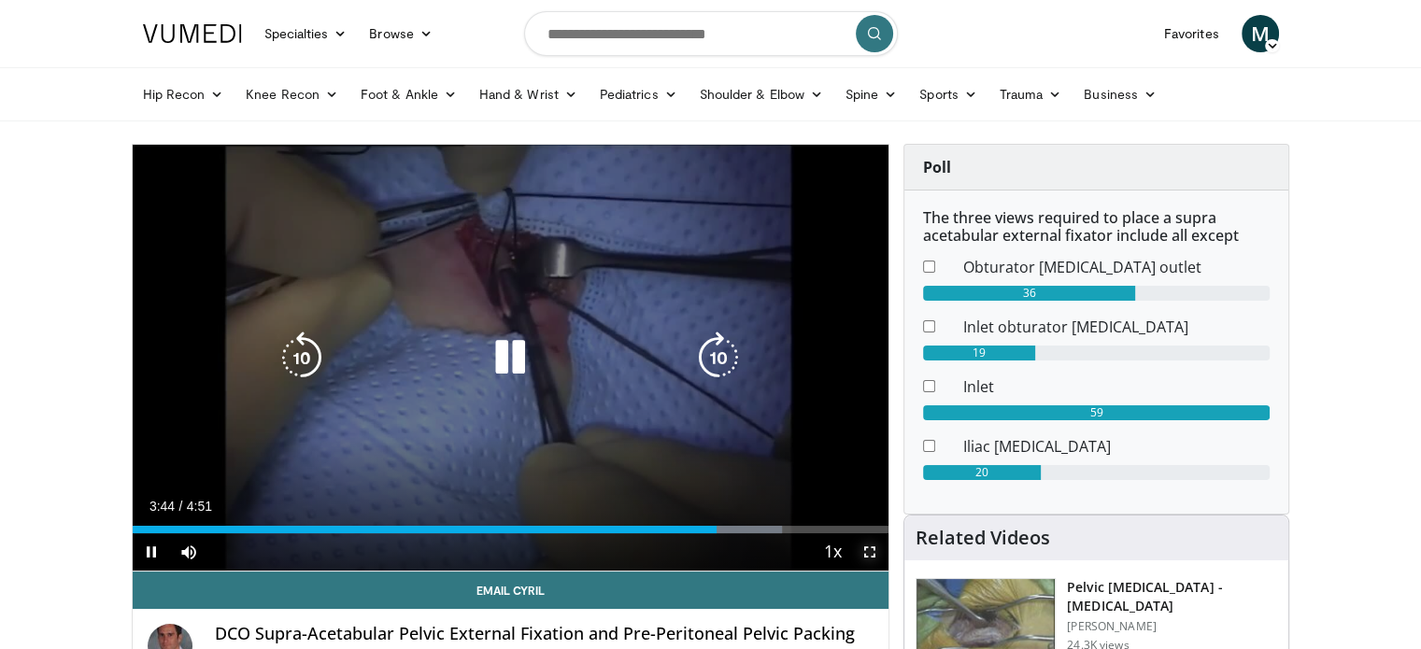
drag, startPoint x: 867, startPoint y: 547, endPoint x: 867, endPoint y: 661, distance: 113.0
click at [867, 547] on span "Video Player" at bounding box center [869, 551] width 37 height 37
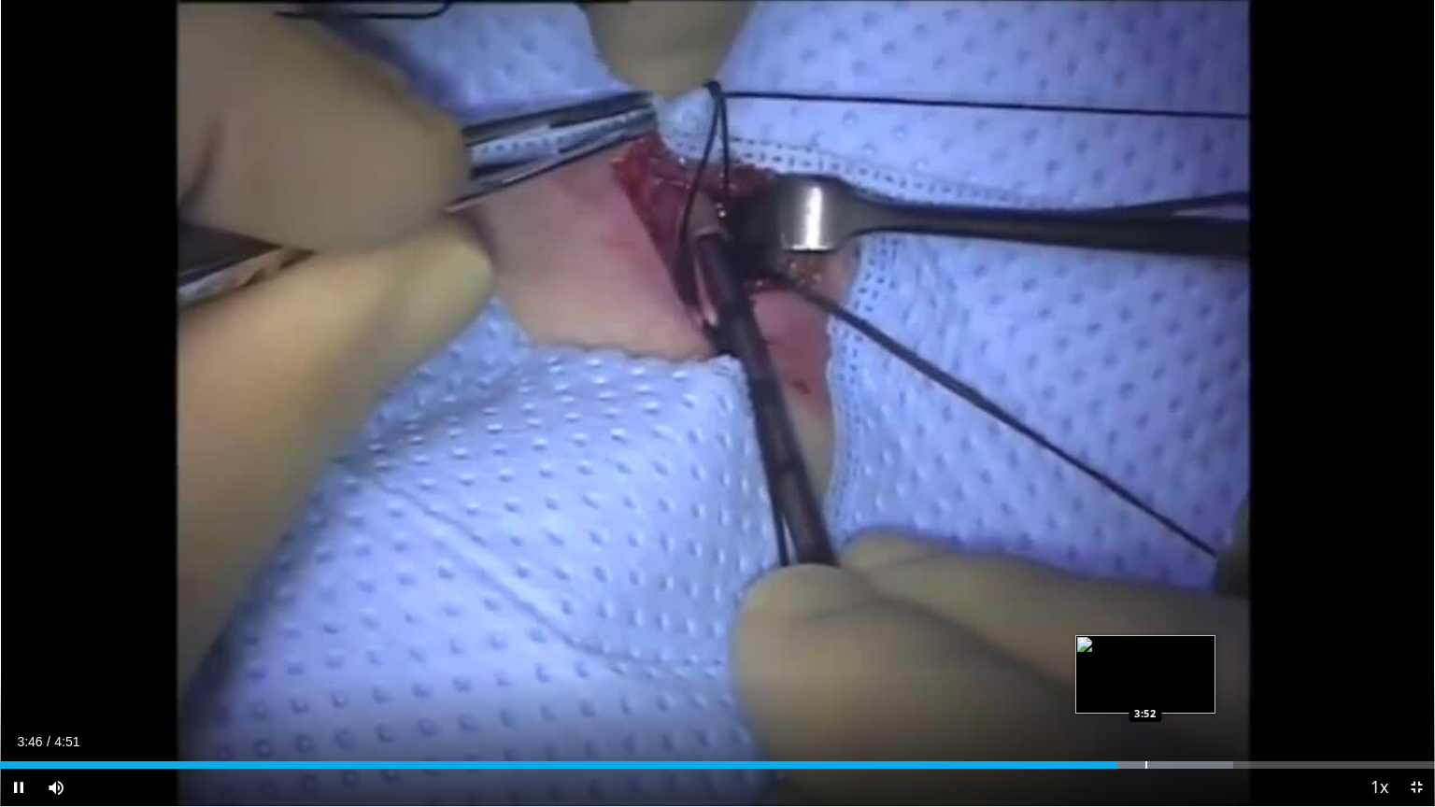
click at [1145, 648] on div "Progress Bar" at bounding box center [1146, 764] width 2 height 7
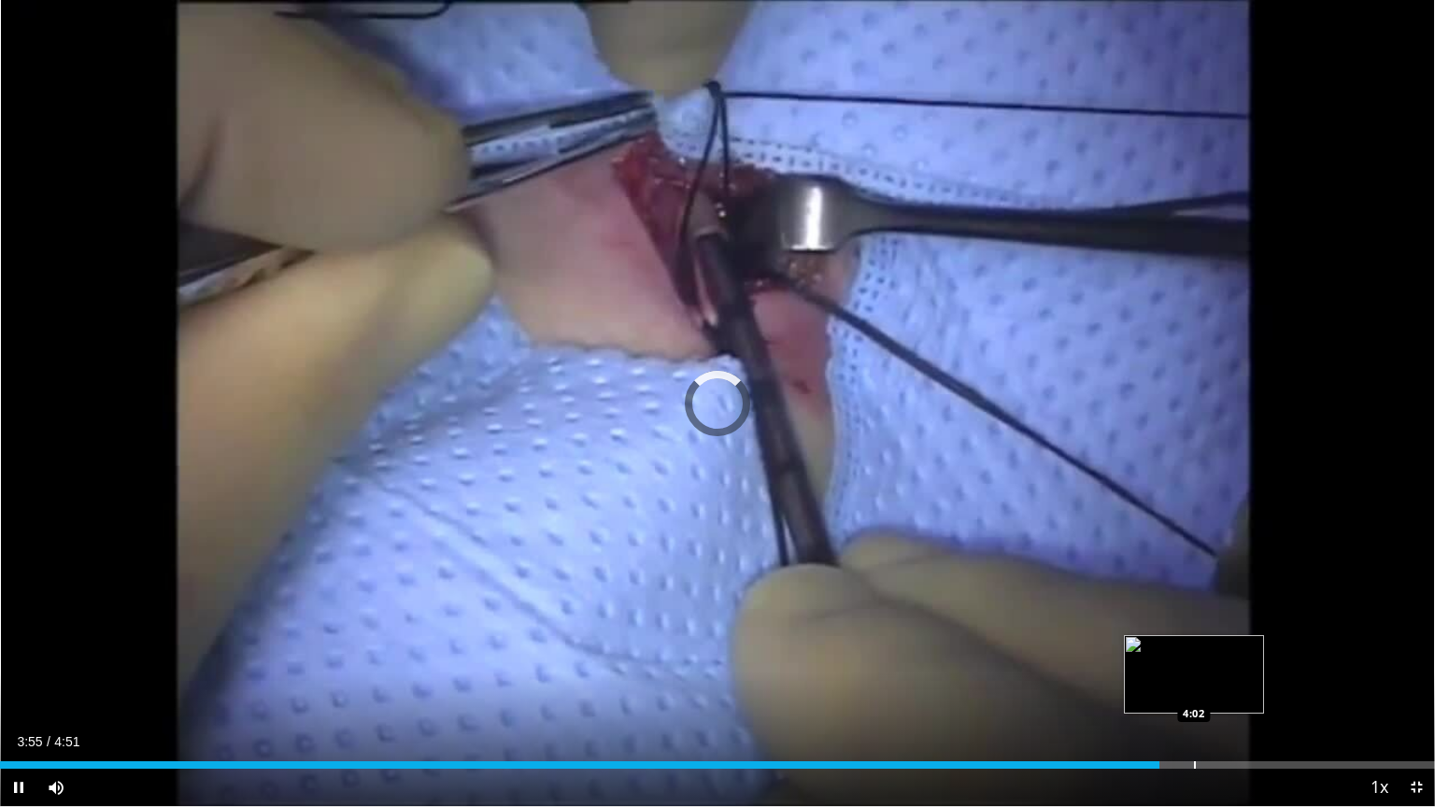
click at [1194, 648] on div "Progress Bar" at bounding box center [1195, 764] width 2 height 7
click at [1420, 648] on span "Video Player" at bounding box center [1416, 787] width 37 height 37
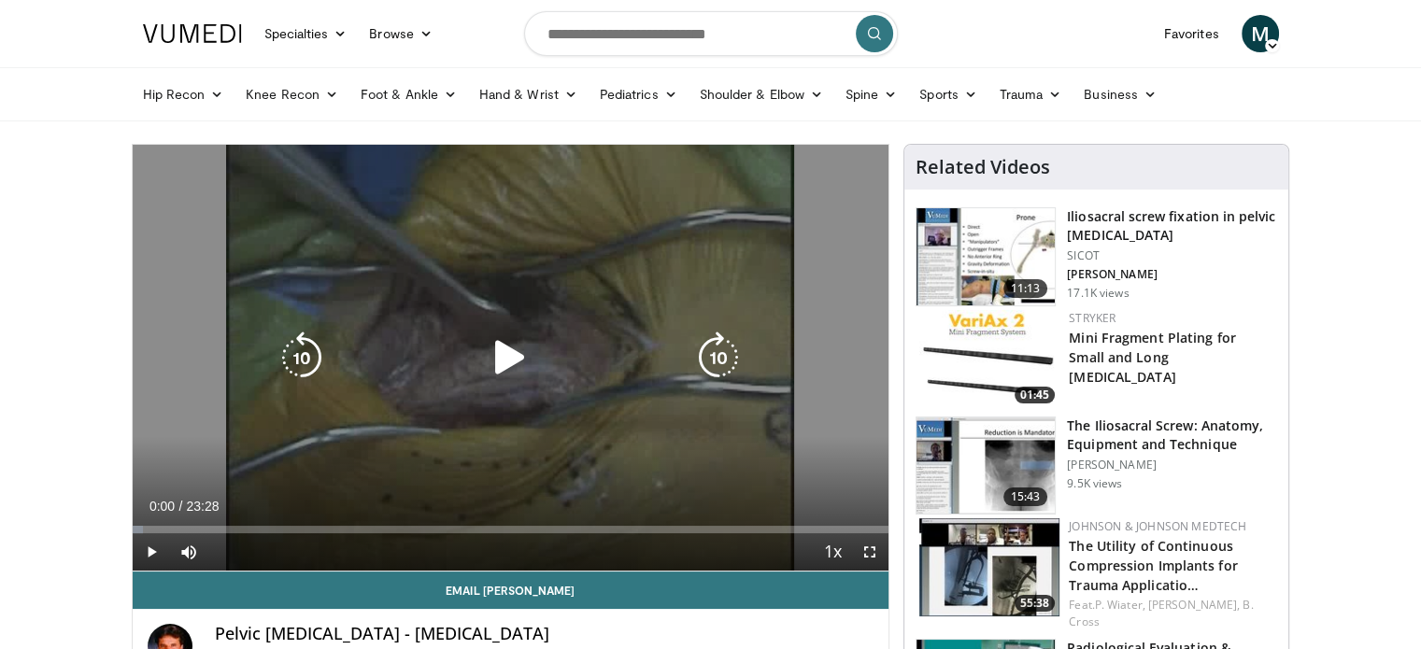
click at [487, 353] on icon "Video Player" at bounding box center [510, 358] width 52 height 52
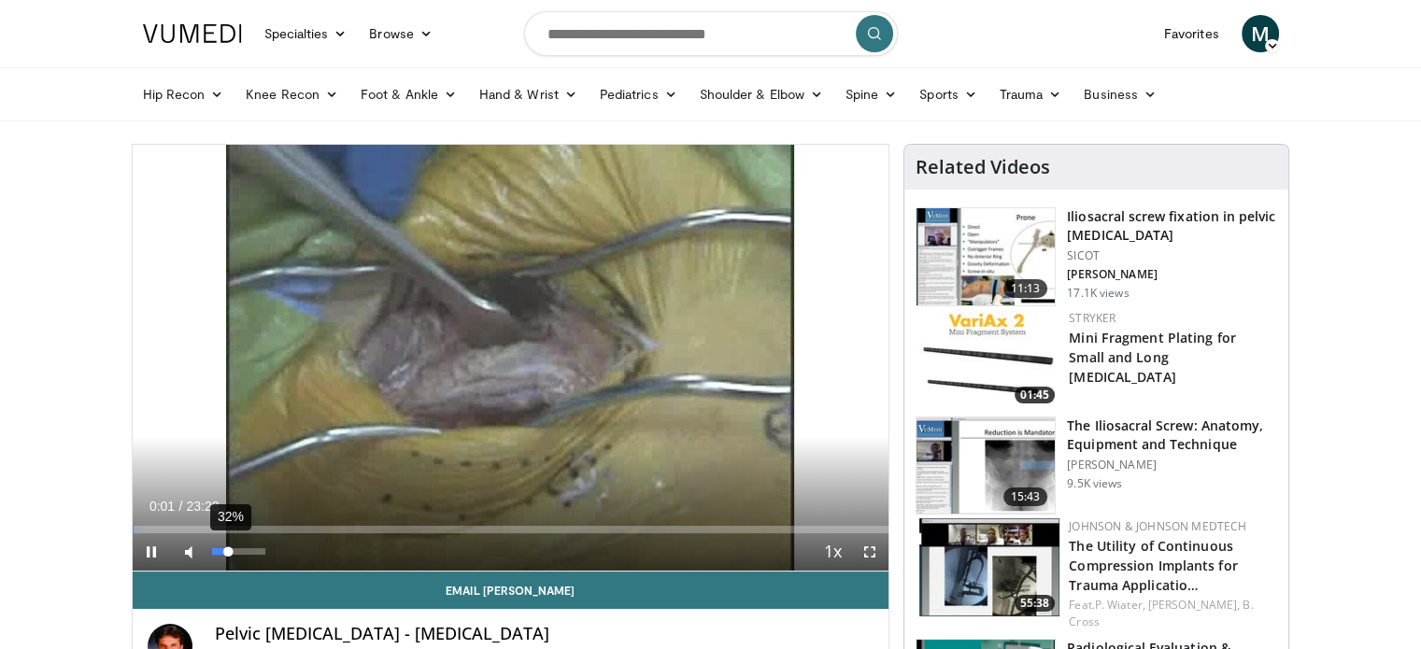
click at [228, 548] on div "32%" at bounding box center [238, 551] width 53 height 7
click at [236, 548] on div "47%" at bounding box center [238, 551] width 53 height 7
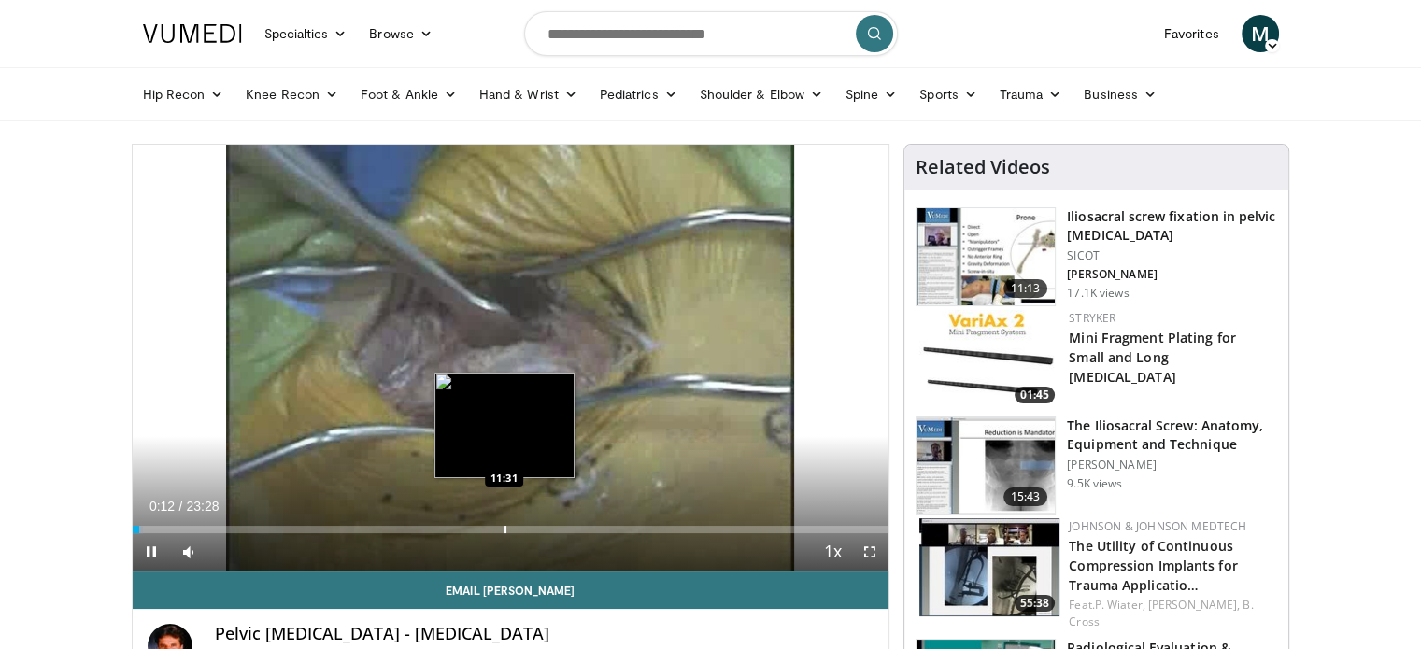
click at [505, 533] on div "Progress Bar" at bounding box center [506, 529] width 2 height 7
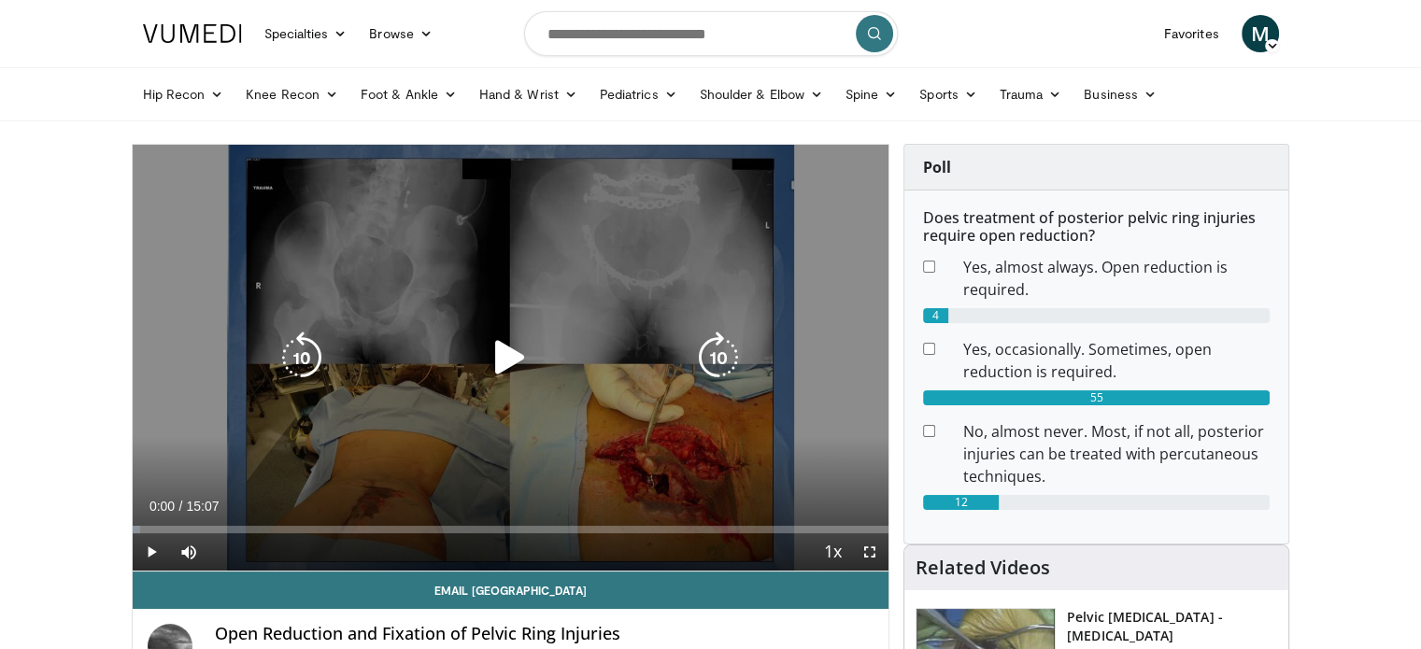
click at [476, 313] on div "10 seconds Tap to unmute" at bounding box center [511, 358] width 757 height 426
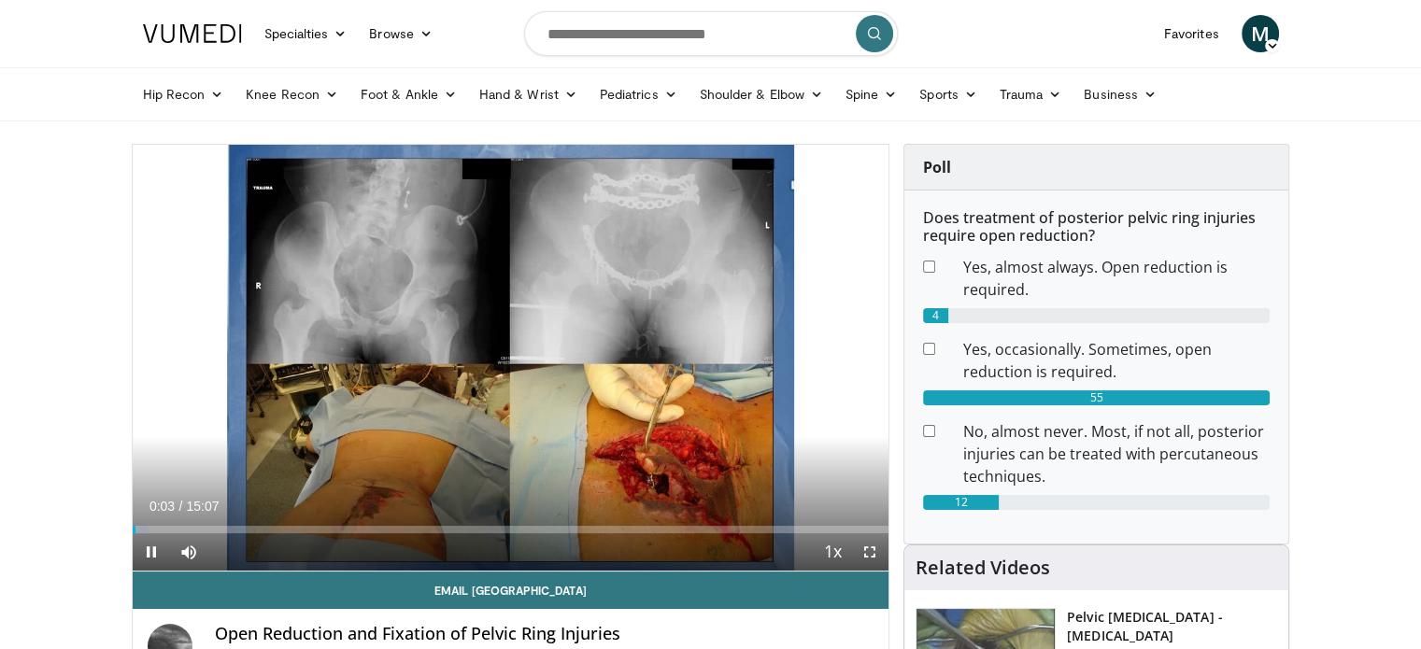
drag, startPoint x: 280, startPoint y: 545, endPoint x: 375, endPoint y: 544, distance: 94.4
click at [363, 544] on div "Current Time 0:03 / Duration 15:07 Pause Skip Backward Skip Forward Mute 100% L…" at bounding box center [511, 551] width 757 height 37
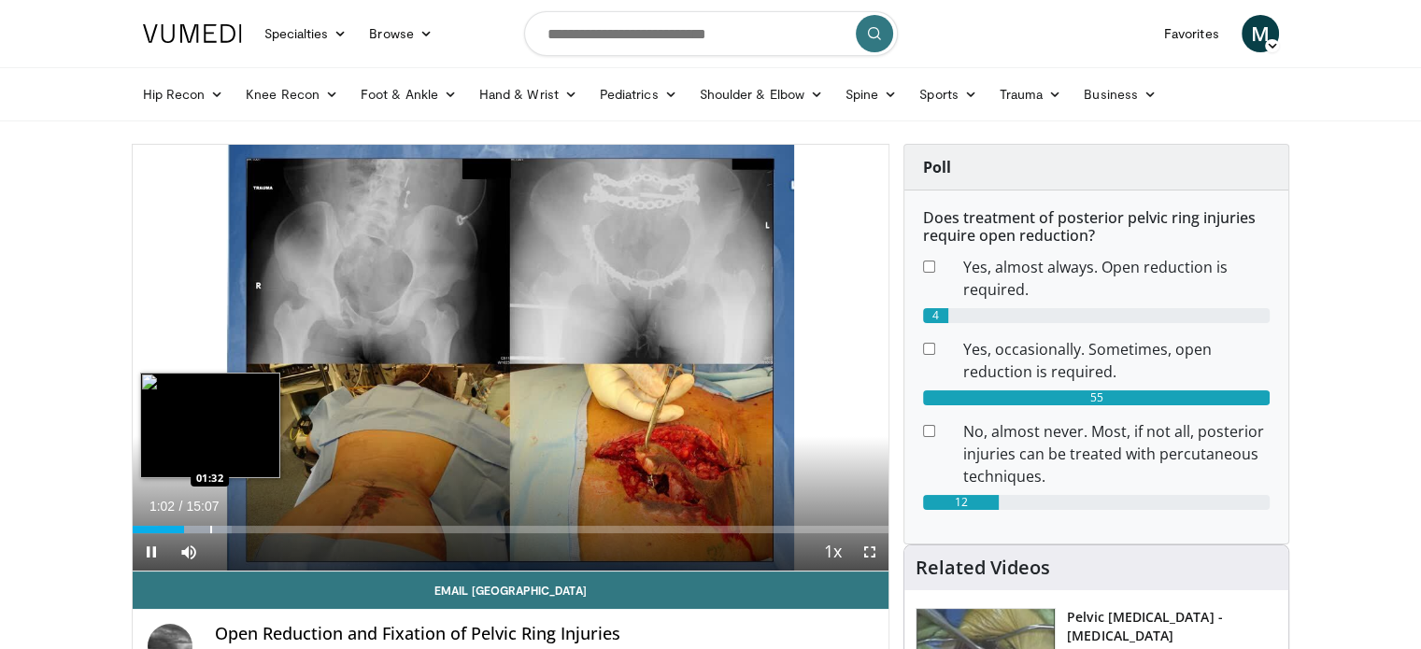
click at [210, 530] on div "Progress Bar" at bounding box center [211, 529] width 2 height 7
click at [258, 532] on div "Loaded : 13.10% 01:34 02:06" at bounding box center [511, 529] width 757 height 7
